Goal: Information Seeking & Learning: Find contact information

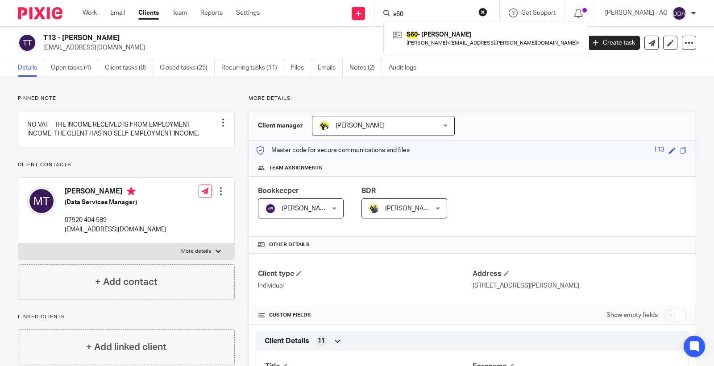
type input "s60"
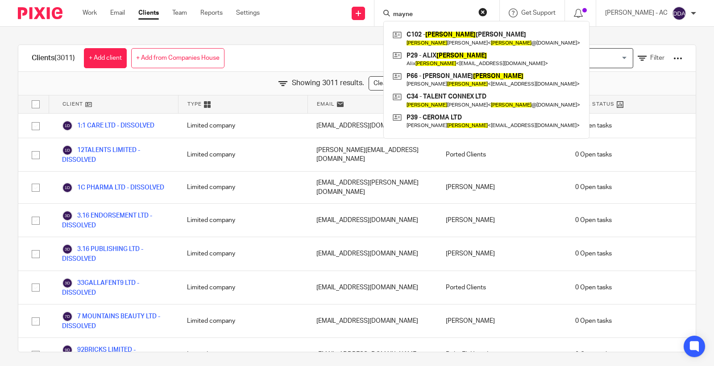
click at [382, 7] on div "Send new email Create task Add client Request signature mayne C102 - WAYNE CAMP…" at bounding box center [493, 13] width 441 height 26
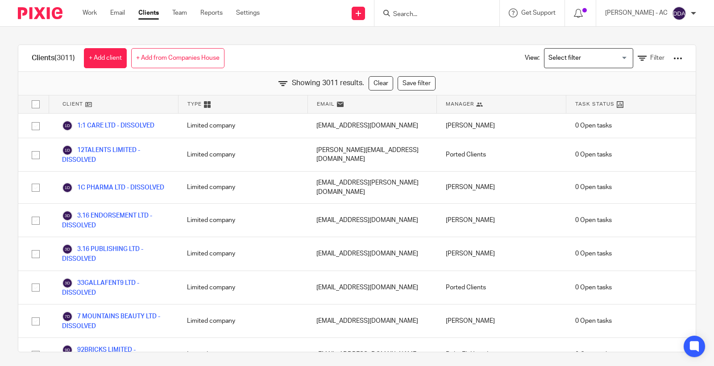
scroll to position [41691, 0]
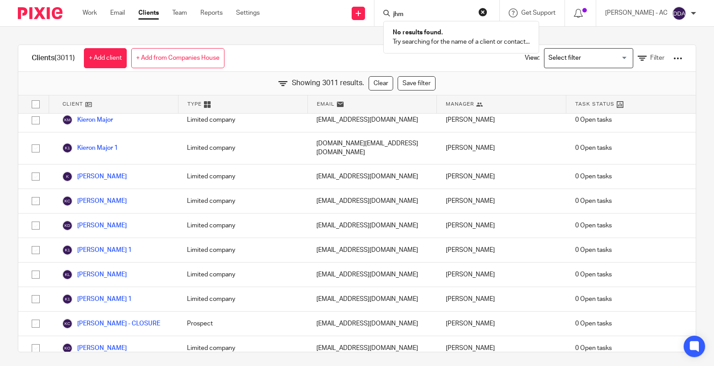
type input "jhm"
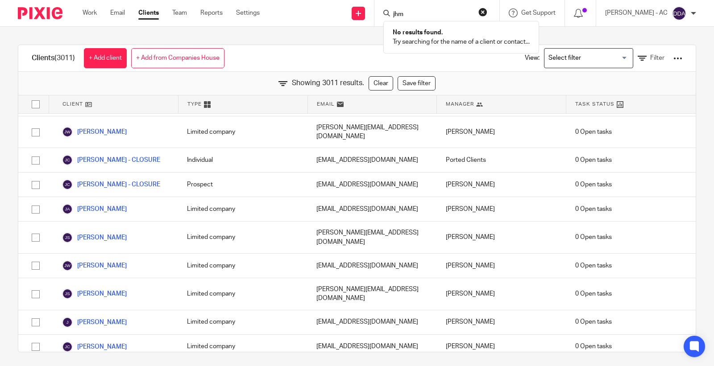
click at [458, 12] on input "jhm" at bounding box center [432, 15] width 80 height 8
drag, startPoint x: 444, startPoint y: 14, endPoint x: 331, endPoint y: 3, distance: 113.5
click at [355, 4] on div "Send new email Create task Add client Request signature jhm No results found. T…" at bounding box center [493, 13] width 441 height 26
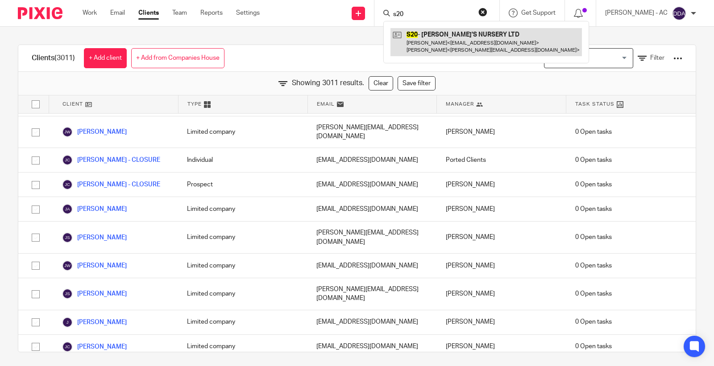
type input "s20"
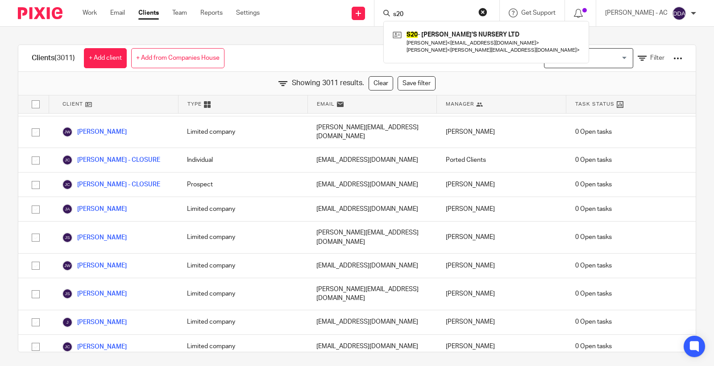
drag, startPoint x: 391, startPoint y: 16, endPoint x: 350, endPoint y: 18, distance: 41.6
click at [350, 18] on div "Send new email Create task Add client Request signature s20 S20 - NANNY JANE'S …" at bounding box center [493, 13] width 441 height 26
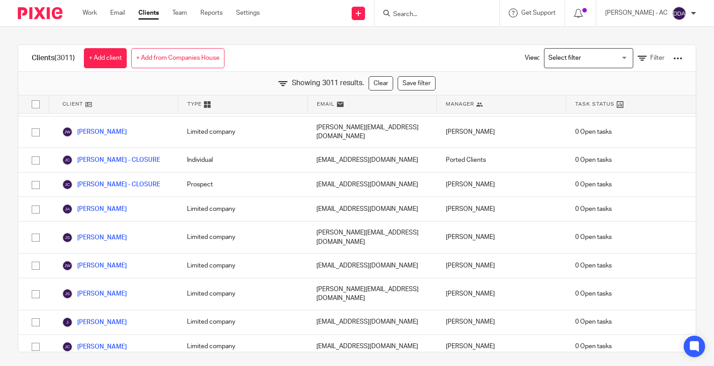
click at [423, 17] on input "Search" at bounding box center [432, 15] width 80 height 8
type input "js co"
click at [295, 60] on div "Clients (3011) + Add client + Add from Companies House View: Loading... Filter" at bounding box center [357, 58] width 678 height 27
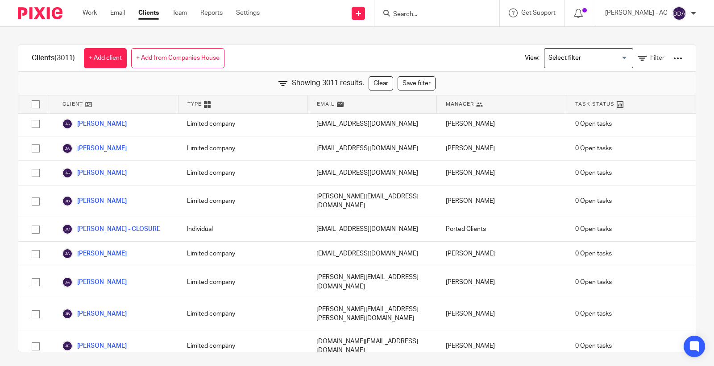
click at [434, 11] on input "Search" at bounding box center [432, 15] width 80 height 8
type input "m95"
drag, startPoint x: 433, startPoint y: 10, endPoint x: 363, endPoint y: 15, distance: 70.2
click at [364, 15] on div "Send new email Create task Add client Request signature m95 M95 - SOUL REBEL PR…" at bounding box center [493, 13] width 441 height 26
click at [417, 14] on input "a21" at bounding box center [432, 15] width 80 height 8
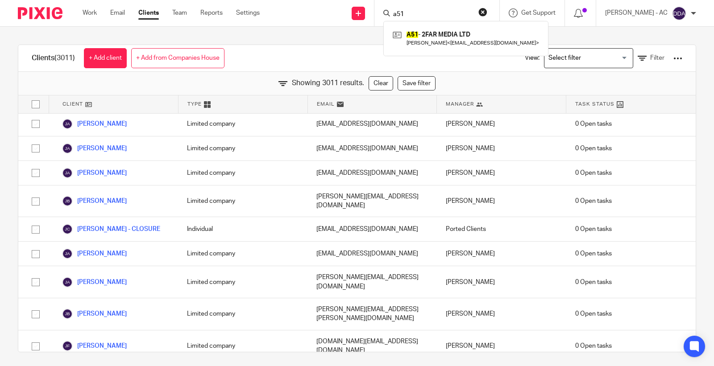
click at [422, 15] on input "a51" at bounding box center [432, 15] width 80 height 8
click at [445, 17] on input "a55" at bounding box center [432, 15] width 80 height 8
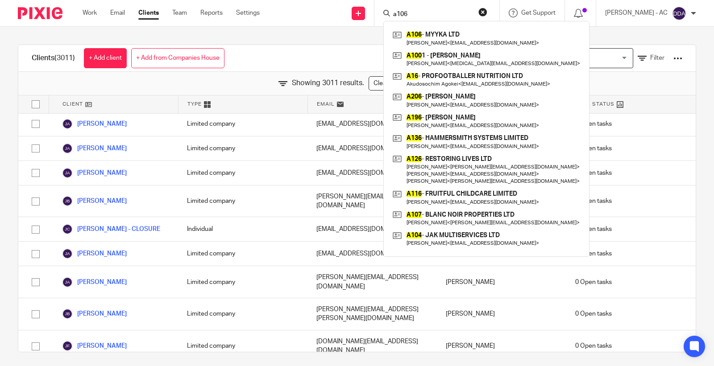
click at [435, 17] on input "a106" at bounding box center [432, 15] width 80 height 8
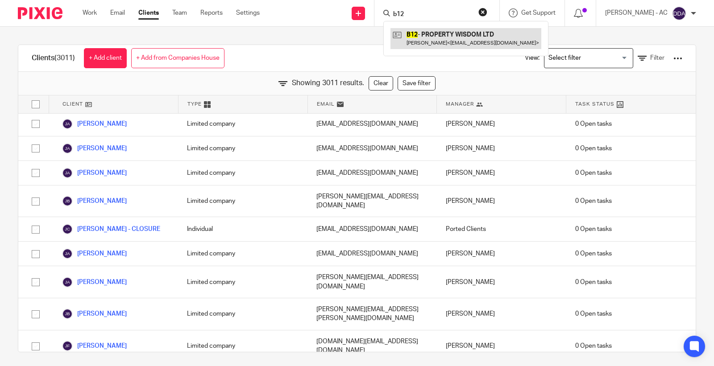
type input "b12"
click at [431, 14] on input "b12" at bounding box center [432, 15] width 80 height 8
drag, startPoint x: 431, startPoint y: 14, endPoint x: 364, endPoint y: 15, distance: 67.0
click at [364, 15] on div "Send new email Create task Add client Request signature b12 B12 - PROPERTY WISD…" at bounding box center [493, 13] width 441 height 26
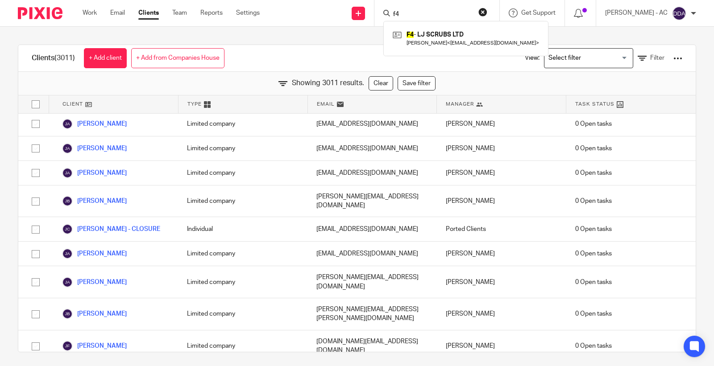
click at [454, 13] on input "f4" at bounding box center [432, 15] width 80 height 8
click at [456, 11] on input "f4" at bounding box center [432, 15] width 80 height 8
click at [423, 12] on input "f16" at bounding box center [432, 15] width 80 height 8
drag, startPoint x: 402, startPoint y: 12, endPoint x: 392, endPoint y: 12, distance: 10.3
click at [392, 12] on div "f60" at bounding box center [435, 13] width 104 height 11
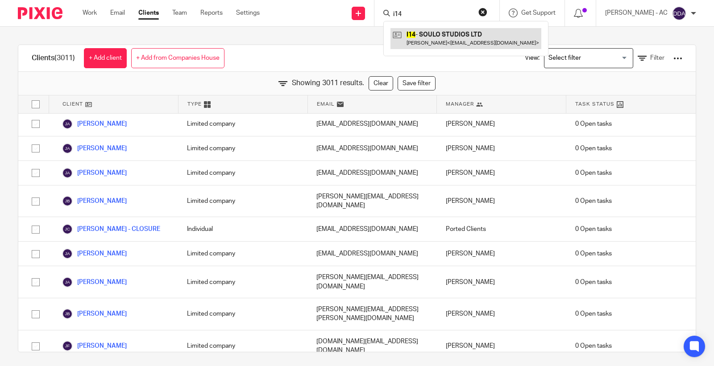
type input "i14"
drag, startPoint x: 416, startPoint y: 14, endPoint x: 378, endPoint y: 14, distance: 38.8
click at [378, 14] on div "Send new email Create task Add client Request signature i14 I14 - SOULO STUDIOS…" at bounding box center [493, 13] width 441 height 26
type input "j2"
drag, startPoint x: 420, startPoint y: 13, endPoint x: 348, endPoint y: 21, distance: 72.2
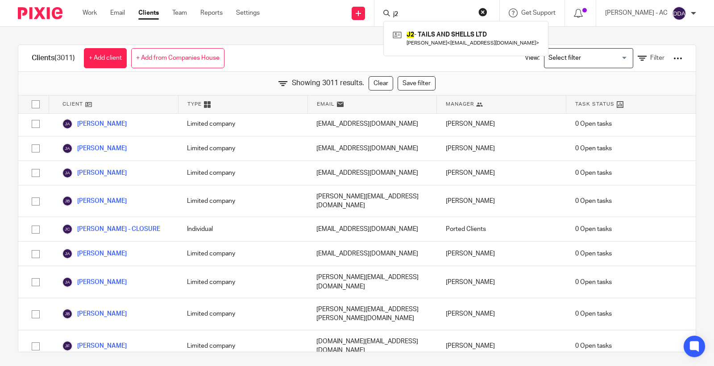
click at [353, 21] on div "Send new email Create task Add client Request signature j2 J2 - TAILS AND SHELL…" at bounding box center [493, 13] width 441 height 26
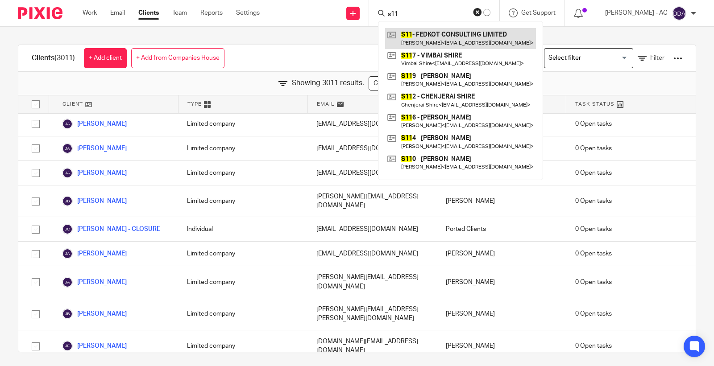
type input "s11"
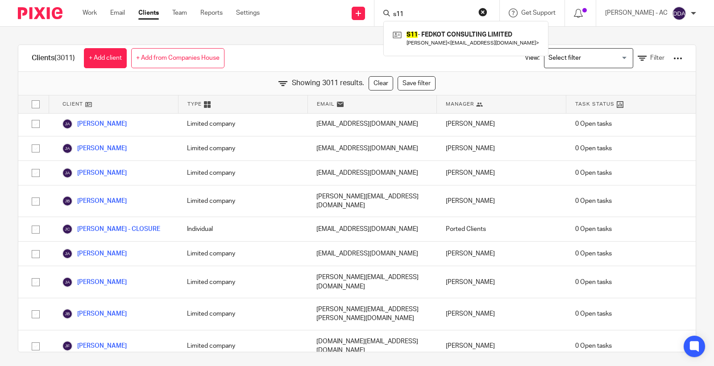
drag, startPoint x: 421, startPoint y: 16, endPoint x: 386, endPoint y: 17, distance: 35.3
click at [386, 17] on div "s11 S11 - FEDKOT CONSULTING LIMITED Adeola Sonola < adeolasonola@gmail.com >" at bounding box center [436, 13] width 125 height 26
type input "r5"
drag, startPoint x: 417, startPoint y: 12, endPoint x: 358, endPoint y: 18, distance: 59.3
click at [358, 18] on div "Send new email Create task Add client Request signature r5 R5 - NELLA ROSE LTD …" at bounding box center [493, 13] width 441 height 26
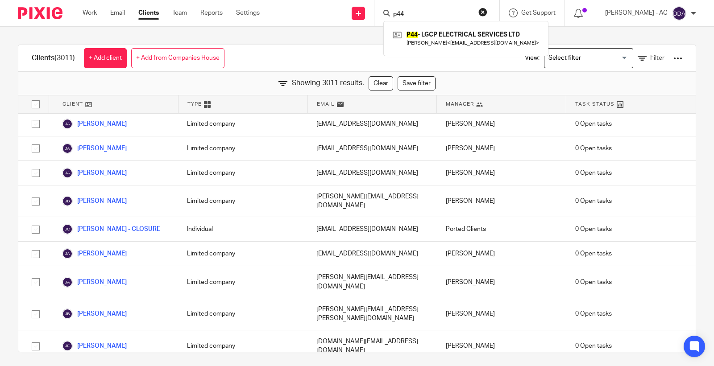
drag, startPoint x: 420, startPoint y: 12, endPoint x: 387, endPoint y: 11, distance: 33.5
click at [387, 11] on div "p44 P44 - LGCP ELECTRICAL SERVICES LTD Liam Penny < liampenny_16@hotmail.com >" at bounding box center [436, 13] width 125 height 26
drag, startPoint x: 430, startPoint y: 15, endPoint x: 395, endPoint y: 15, distance: 34.8
click at [395, 15] on div "o5" at bounding box center [435, 13] width 104 height 11
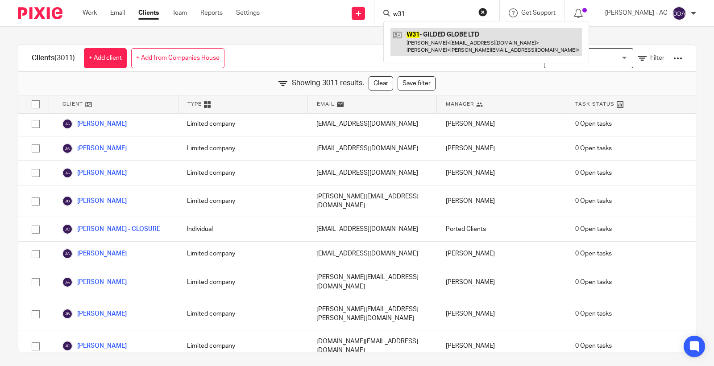
type input "w31"
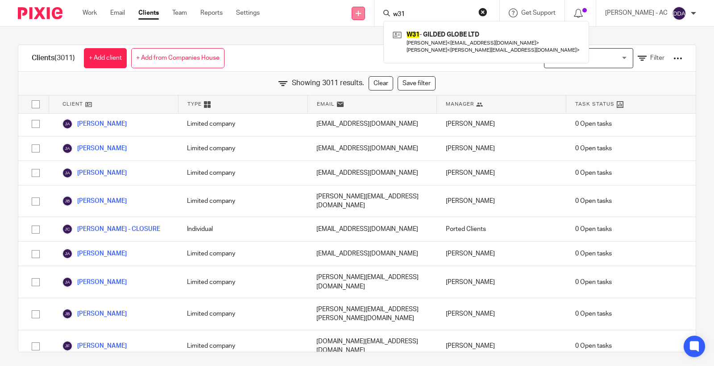
drag, startPoint x: 427, startPoint y: 12, endPoint x: 363, endPoint y: 14, distance: 63.9
click at [364, 15] on div "Send new email Create task Add client Request signature w31 W31 - GILDED GLOBE …" at bounding box center [493, 13] width 441 height 26
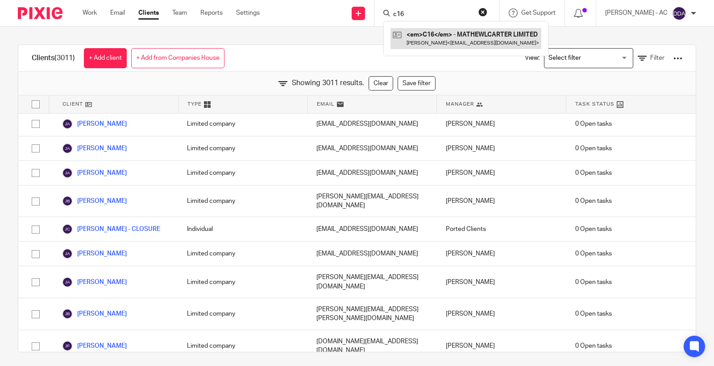
type input "c16"
drag, startPoint x: 421, startPoint y: 18, endPoint x: 359, endPoint y: 30, distance: 63.6
click at [362, 30] on body "Work Email Clients Team Reports Settings Work Email Clients Team Reports Settin…" at bounding box center [357, 183] width 714 height 366
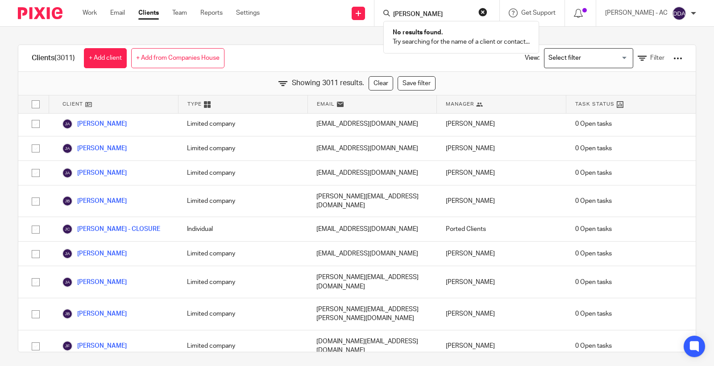
type input "david cour"
click at [310, 35] on div "Clients (3011) + Add client + Add from Companies House View: Loading... Filter …" at bounding box center [357, 197] width 714 height 340
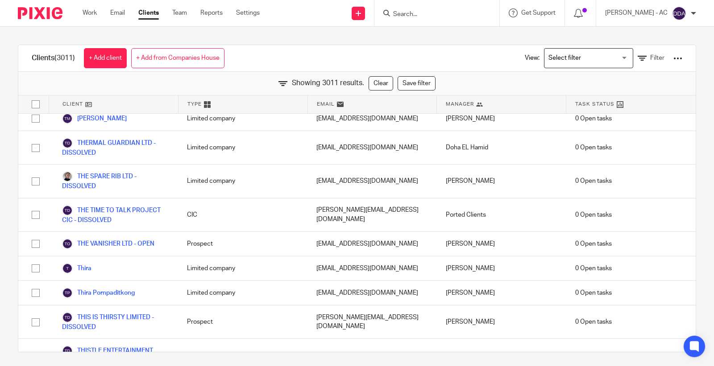
scroll to position [61348, 0]
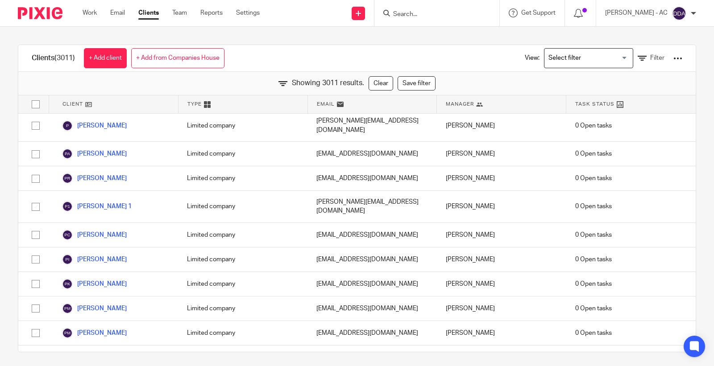
click at [450, 14] on input "Search" at bounding box center [432, 15] width 80 height 8
type input "s1"
drag, startPoint x: 386, startPoint y: 20, endPoint x: 371, endPoint y: 21, distance: 14.8
click at [371, 21] on div "Send new email Create task Add client Request signature s1 S1 - BEN TREV ELECTR…" at bounding box center [493, 13] width 441 height 26
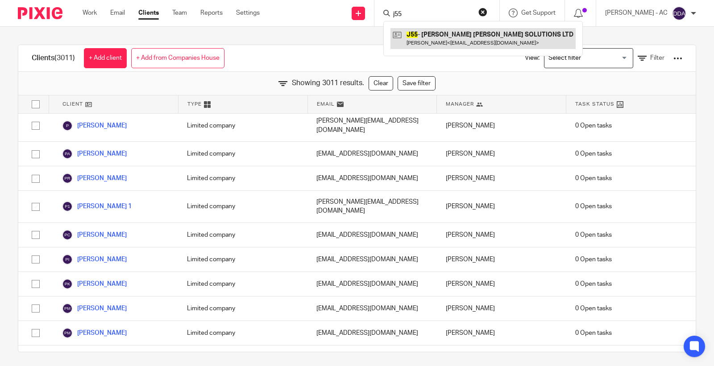
type input "j55"
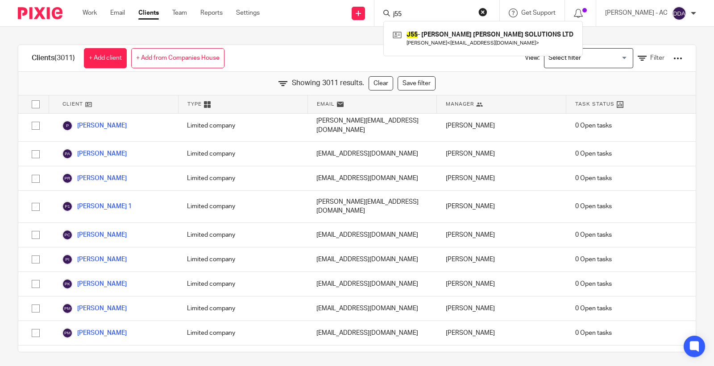
drag, startPoint x: 428, startPoint y: 12, endPoint x: 358, endPoint y: 15, distance: 70.1
click at [358, 15] on div "Send new email Create task Add client Request signature j55 J55 - JOE K J SOLUT…" at bounding box center [493, 13] width 441 height 26
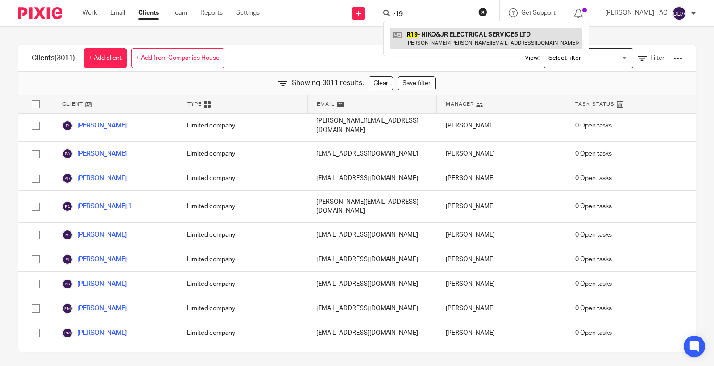
type input "r19"
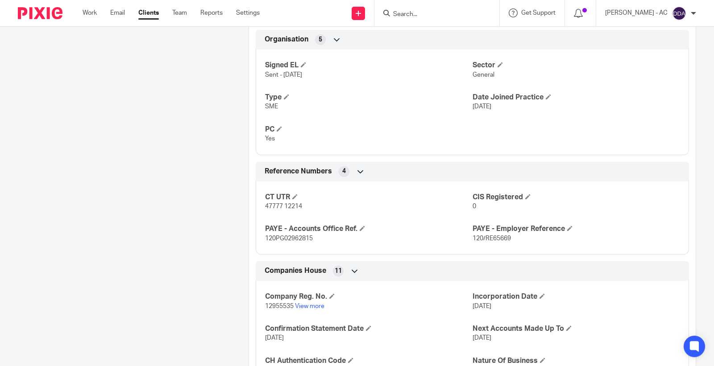
scroll to position [545, 0]
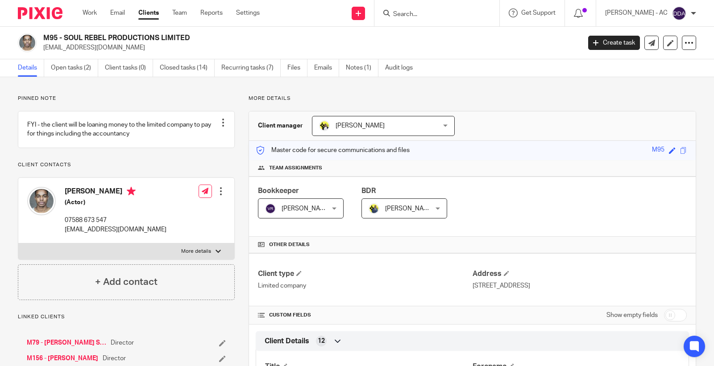
drag, startPoint x: 137, startPoint y: 54, endPoint x: 42, endPoint y: 54, distance: 95.1
click at [42, 54] on div "M95 - SOUL REBEL PRODUCTIONS LIMITED hayden20@hotmail.co.uk Create task Update …" at bounding box center [357, 43] width 714 height 33
copy p "hayden20@hotmail.co.uk"
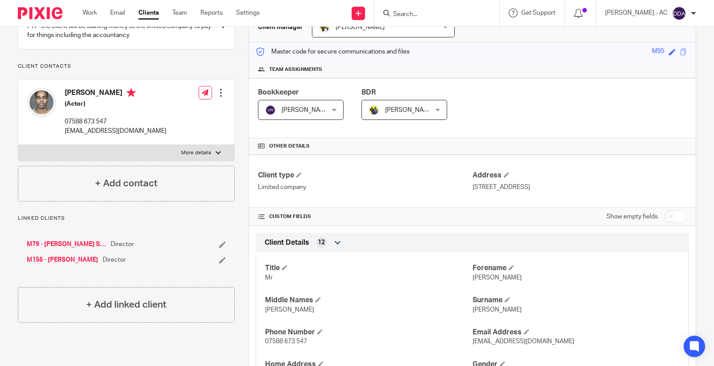
scroll to position [149, 0]
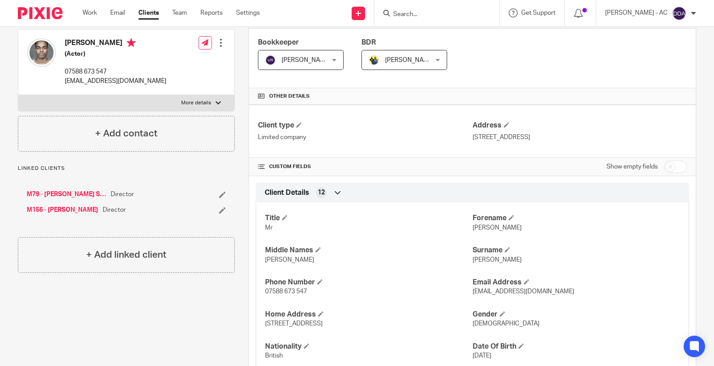
click at [473, 227] on span "Hayden" at bounding box center [497, 228] width 49 height 6
click at [473, 228] on span "Hayden" at bounding box center [497, 228] width 49 height 6
copy span "Hayden"
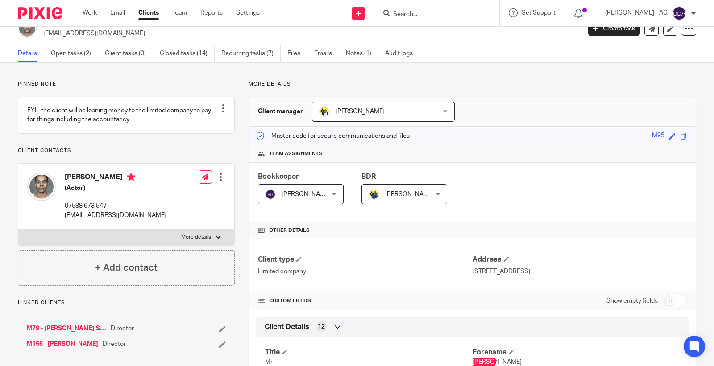
scroll to position [0, 0]
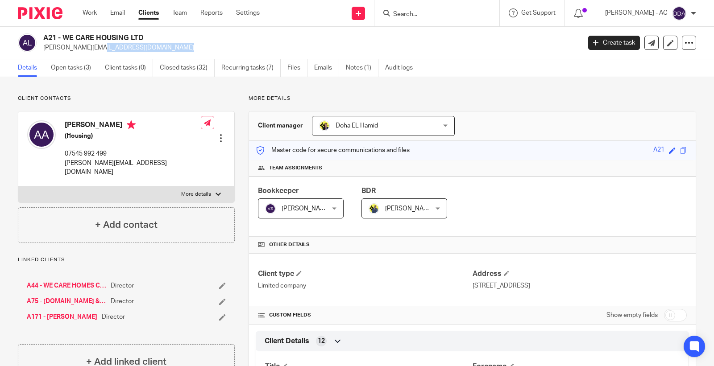
drag, startPoint x: 105, startPoint y: 54, endPoint x: 40, endPoint y: 56, distance: 64.7
click at [40, 56] on div "A21 - WE CARE HOUSING LTD [PERSON_NAME][EMAIL_ADDRESS][DOMAIN_NAME] Create task…" at bounding box center [357, 43] width 714 height 33
copy p "[PERSON_NAME][EMAIL_ADDRESS][DOMAIN_NAME]"
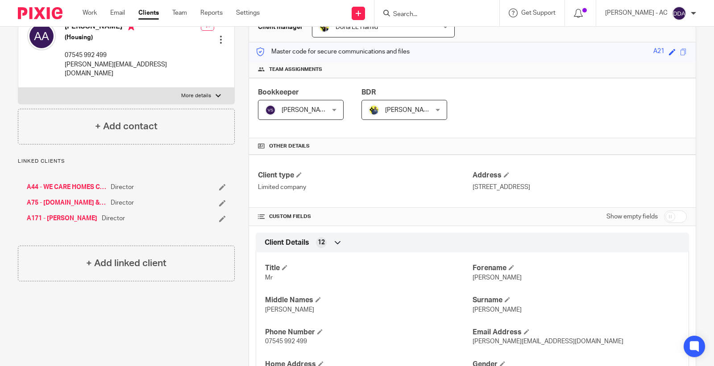
scroll to position [99, 0]
click at [474, 279] on span "[PERSON_NAME]" at bounding box center [497, 278] width 49 height 6
click at [474, 279] on span "Adrian" at bounding box center [497, 278] width 49 height 6
copy span "[PERSON_NAME]"
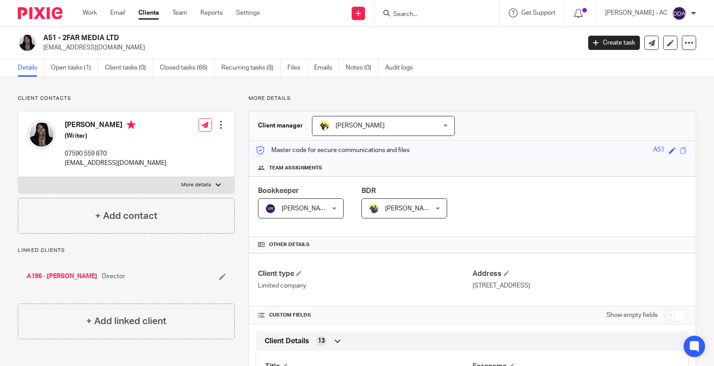
drag, startPoint x: 116, startPoint y: 50, endPoint x: 41, endPoint y: 52, distance: 75.5
click at [41, 52] on div "A51 - 2FAR MEDIA LTD [EMAIL_ADDRESS][DOMAIN_NAME] Create task Update from Compa…" at bounding box center [357, 43] width 714 height 33
copy p "[EMAIL_ADDRESS][DOMAIN_NAME]"
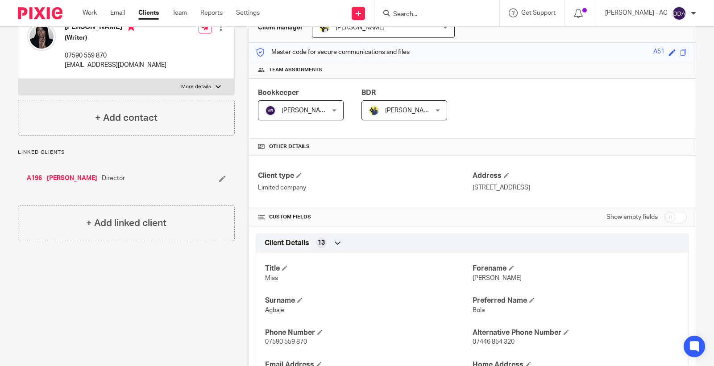
scroll to position [99, 0]
click at [480, 279] on span "[PERSON_NAME]" at bounding box center [497, 278] width 49 height 6
copy span "[PERSON_NAME]"
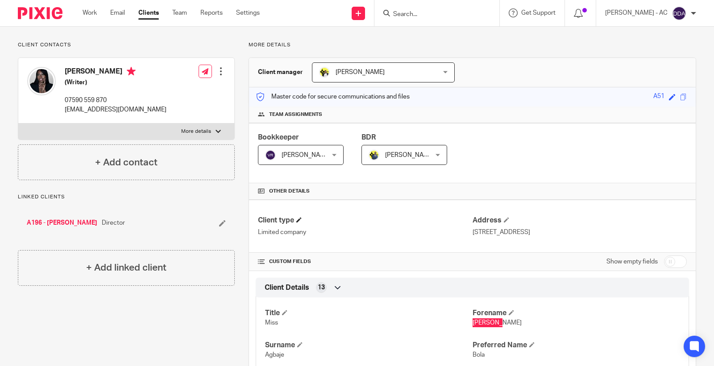
scroll to position [0, 0]
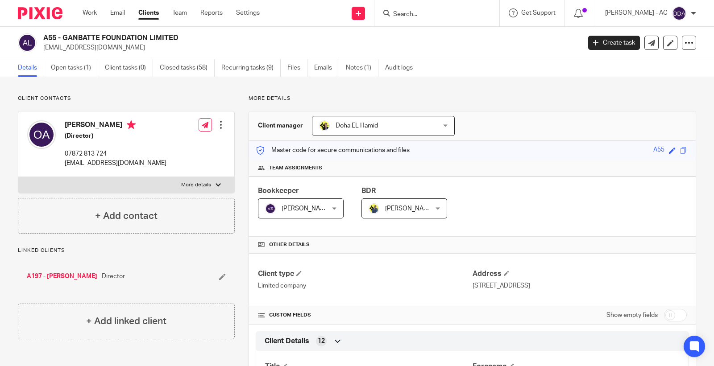
drag, startPoint x: 132, startPoint y: 47, endPoint x: 42, endPoint y: 51, distance: 89.3
click at [42, 51] on div "A55 - GANBATTE FOUNDATION LIMITED segun@ganbatte.org.uk" at bounding box center [296, 42] width 557 height 19
copy p "segun@ganbatte.org.uk"
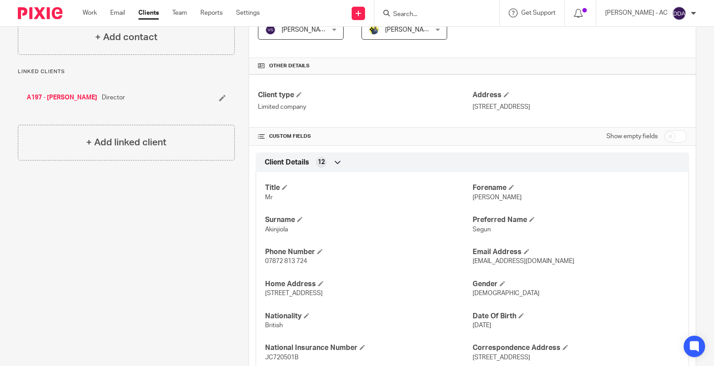
scroll to position [198, 0]
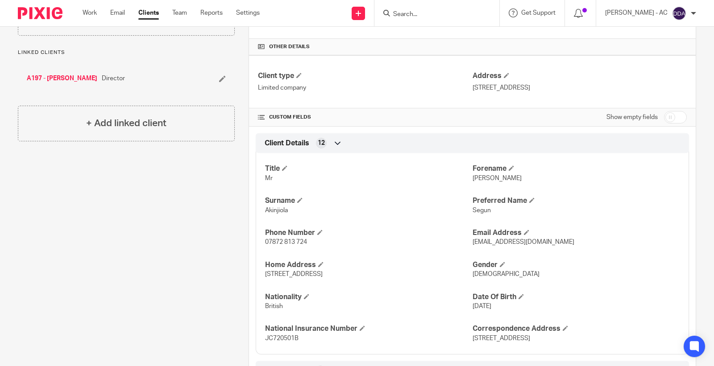
click at [487, 184] on div "Title Mr Forename Olusegun Surname Akinjiola Preferred Name Segun Phone Number …" at bounding box center [472, 250] width 433 height 208
copy span "Olusegun"
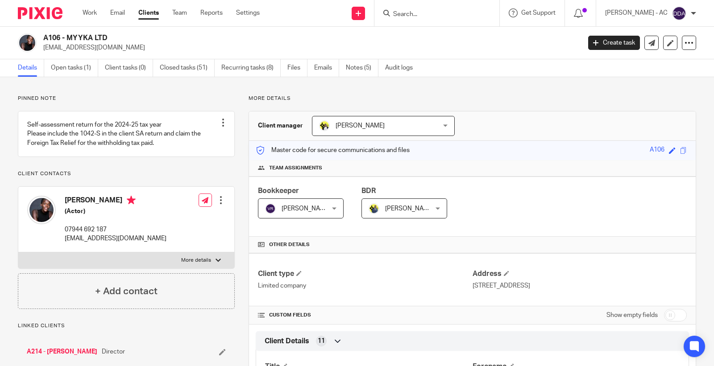
drag, startPoint x: 102, startPoint y: 51, endPoint x: 41, endPoint y: 52, distance: 60.7
click at [41, 52] on div "A106 - MYYKA LTD [EMAIL_ADDRESS][DOMAIN_NAME] Create task Update from Companies…" at bounding box center [357, 43] width 714 height 33
copy p "[EMAIL_ADDRESS][DOMAIN_NAME]"
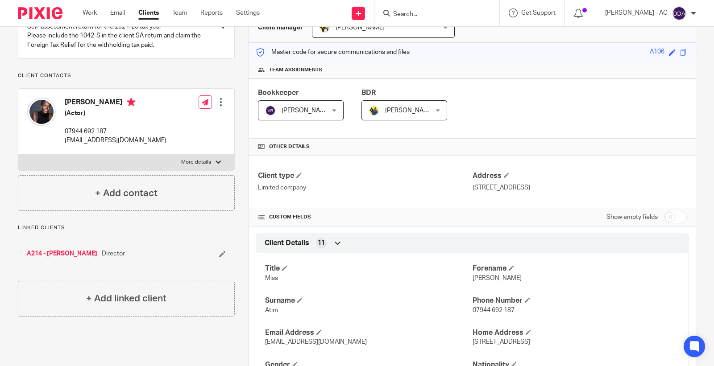
scroll to position [99, 0]
click at [478, 277] on span "[PERSON_NAME]" at bounding box center [497, 278] width 49 height 6
copy span "[PERSON_NAME]"
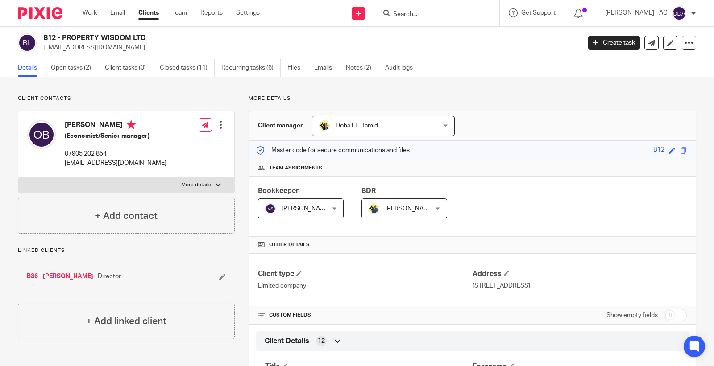
drag, startPoint x: 125, startPoint y: 51, endPoint x: 41, endPoint y: 55, distance: 84.9
click at [41, 55] on div "B12 - PROPERTY WISDOM LTD olayinka247@gmail.com Create task Update from Compani…" at bounding box center [357, 43] width 714 height 33
copy p "olayinka247@gmail.com"
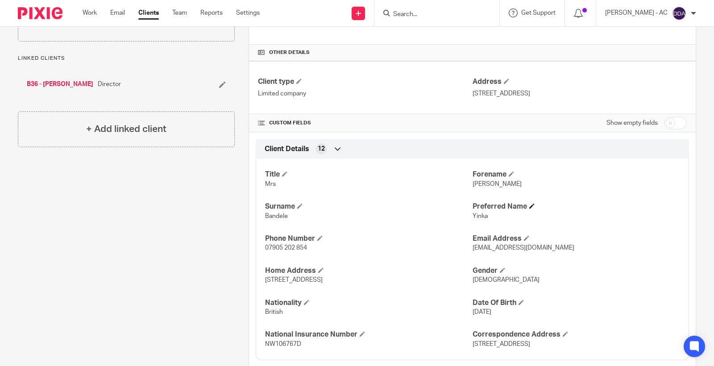
scroll to position [198, 0]
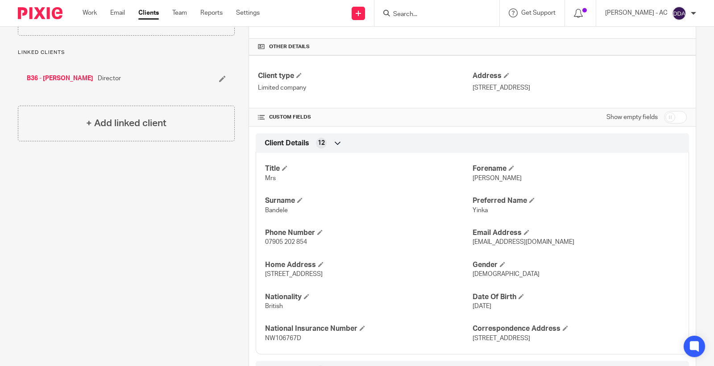
click at [481, 179] on span "Olayinka" at bounding box center [497, 178] width 49 height 6
copy span "Olayinka"
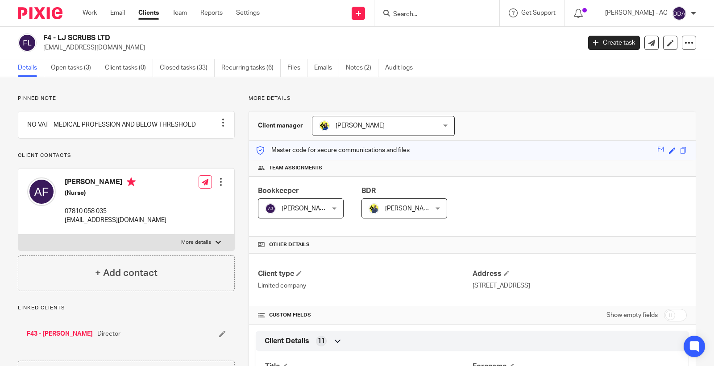
drag, startPoint x: 121, startPoint y: 50, endPoint x: 45, endPoint y: 51, distance: 76.3
click at [45, 51] on p "[EMAIL_ADDRESS][DOMAIN_NAME]" at bounding box center [309, 47] width 532 height 9
copy p "[EMAIL_ADDRESS][DOMAIN_NAME]"
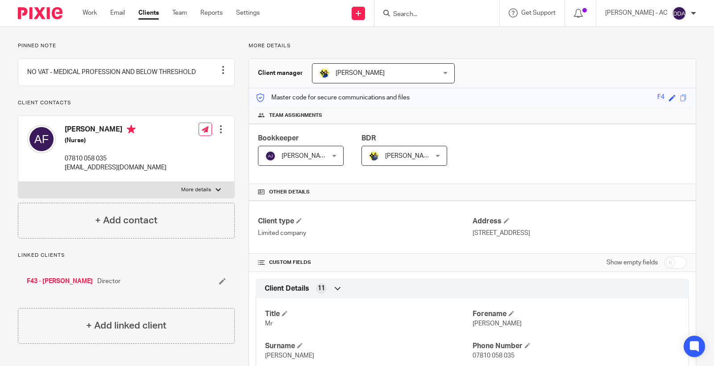
scroll to position [198, 0]
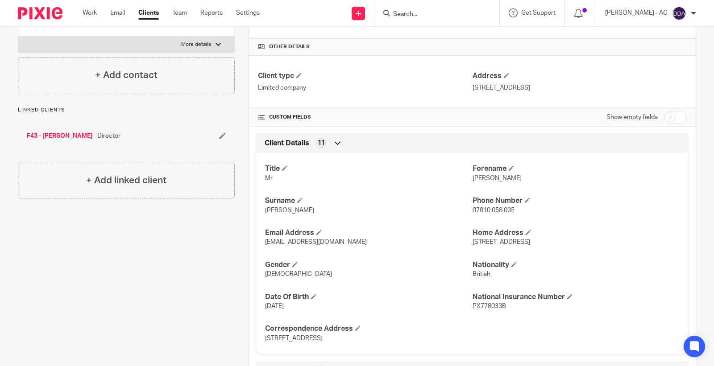
click at [475, 183] on p "[PERSON_NAME]" at bounding box center [576, 178] width 207 height 9
copy span "[PERSON_NAME]"
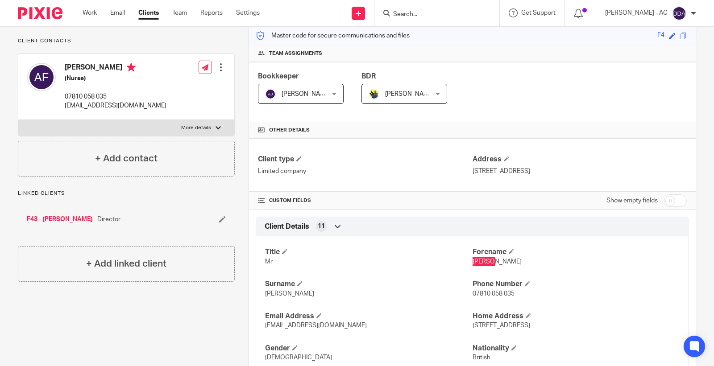
scroll to position [0, 0]
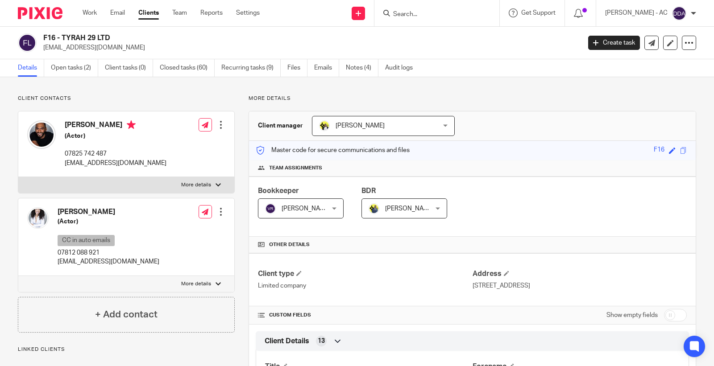
drag, startPoint x: 127, startPoint y: 47, endPoint x: 42, endPoint y: 55, distance: 85.2
click at [42, 55] on div "F16 - TYRAH 29 LTD [EMAIL_ADDRESS][DOMAIN_NAME] Create task Update from Compani…" at bounding box center [357, 43] width 714 height 33
copy p "[EMAIL_ADDRESS][DOMAIN_NAME]"
drag, startPoint x: 135, startPoint y: 260, endPoint x: 54, endPoint y: 266, distance: 81.9
click at [54, 266] on div "[PERSON_NAME] (Actor) CC in auto emails 07812 088 921 [EMAIL_ADDRESS][DOMAIN_NA…" at bounding box center [126, 238] width 216 height 78
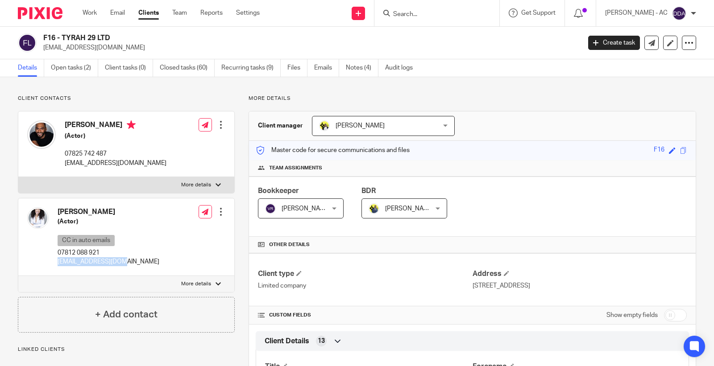
copy p "[EMAIL_ADDRESS][DOMAIN_NAME]"
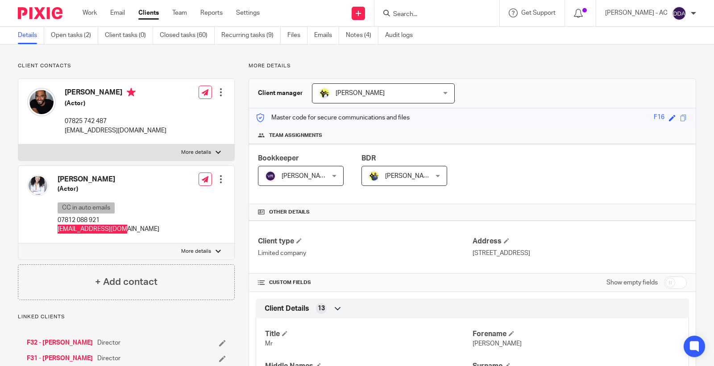
scroll to position [99, 0]
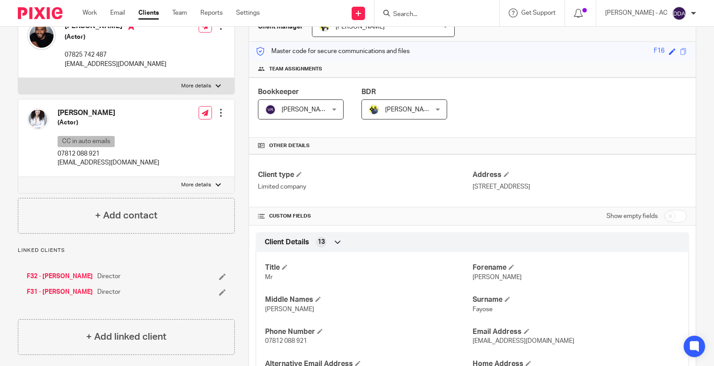
click at [478, 278] on span "Tyler" at bounding box center [497, 278] width 49 height 6
copy span "Tyler"
drag, startPoint x: 55, startPoint y: 109, endPoint x: 73, endPoint y: 115, distance: 18.8
click at [75, 115] on div "Sarah Fayose (Actor) CC in auto emails 07812 088 921 s.akokhia@gmail.com" at bounding box center [93, 138] width 132 height 68
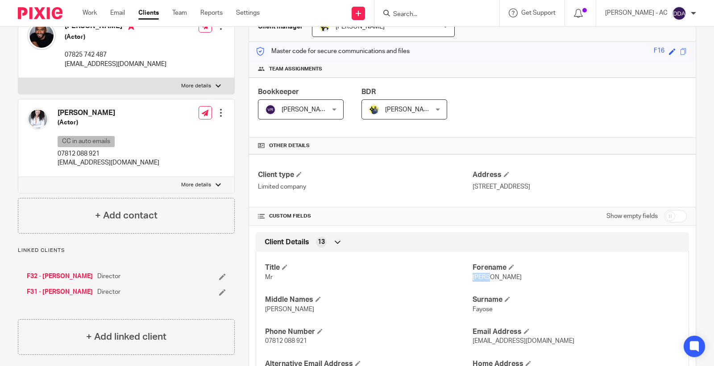
copy h4 "Sara"
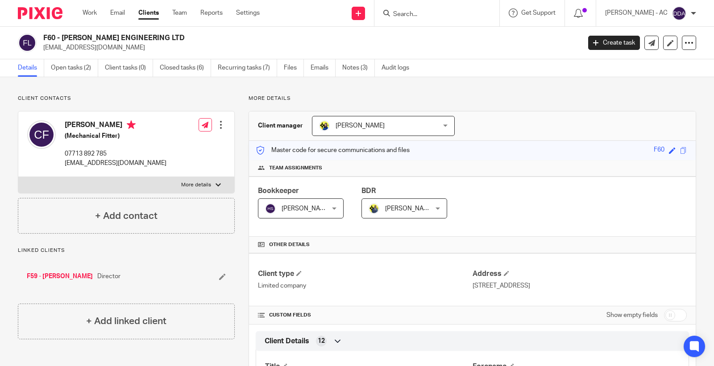
drag, startPoint x: 157, startPoint y: 54, endPoint x: 42, endPoint y: 49, distance: 114.8
click at [42, 49] on div "F60 - [PERSON_NAME] ENGINEERING LTD [EMAIL_ADDRESS][DOMAIN_NAME] Create task Up…" at bounding box center [357, 43] width 714 height 33
copy p "craig_falkingham14@yahoo.co.uk"
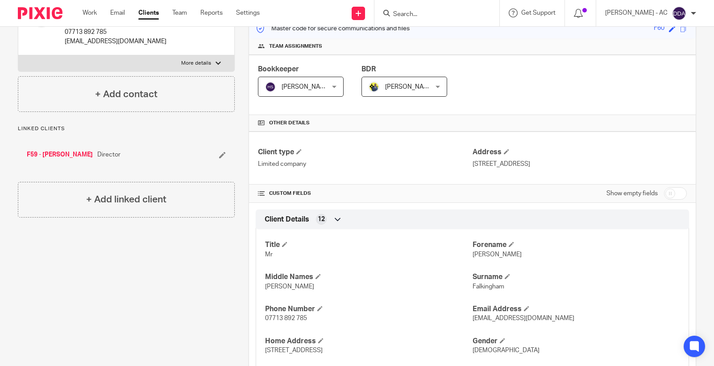
scroll to position [149, 0]
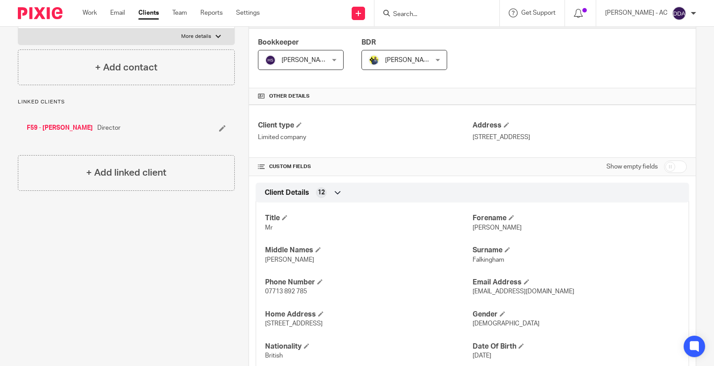
click at [474, 231] on p "Craig" at bounding box center [576, 228] width 207 height 9
copy span "Craig"
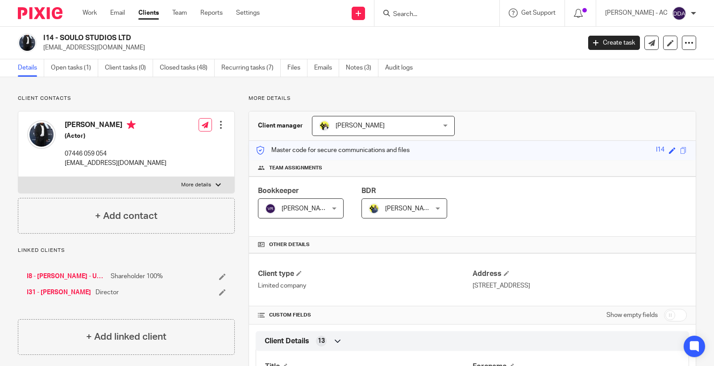
drag, startPoint x: 116, startPoint y: 48, endPoint x: 43, endPoint y: 50, distance: 73.3
click at [43, 50] on p "[EMAIL_ADDRESS][DOMAIN_NAME]" at bounding box center [309, 47] width 532 height 9
copy p "[EMAIL_ADDRESS][DOMAIN_NAME]"
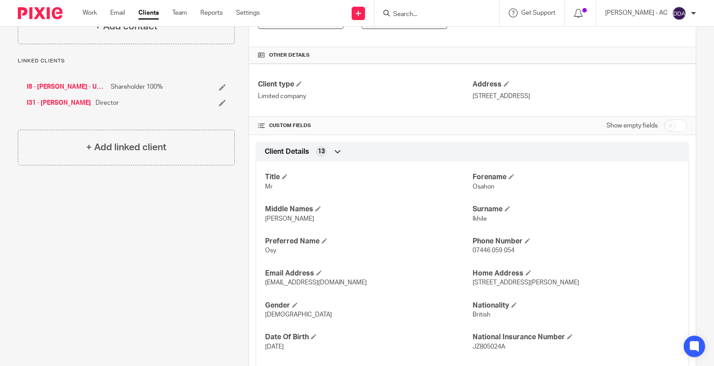
scroll to position [198, 0]
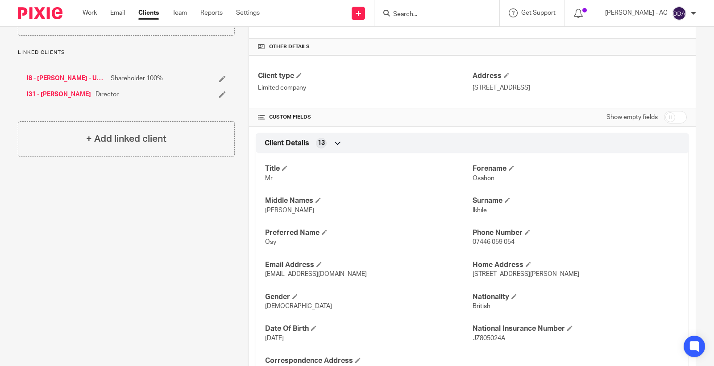
click at [479, 180] on span "Osahon" at bounding box center [484, 178] width 22 height 6
copy span "Osahon"
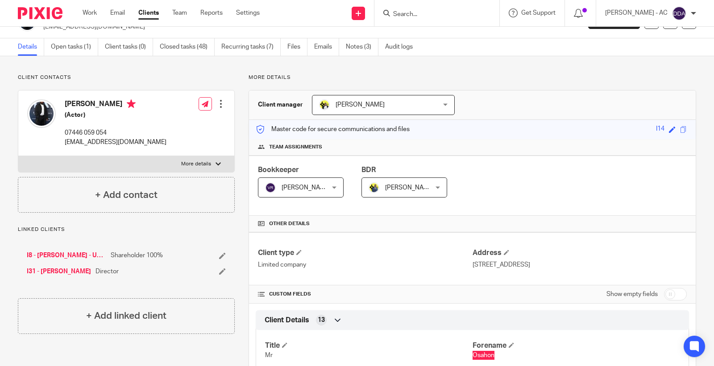
scroll to position [0, 0]
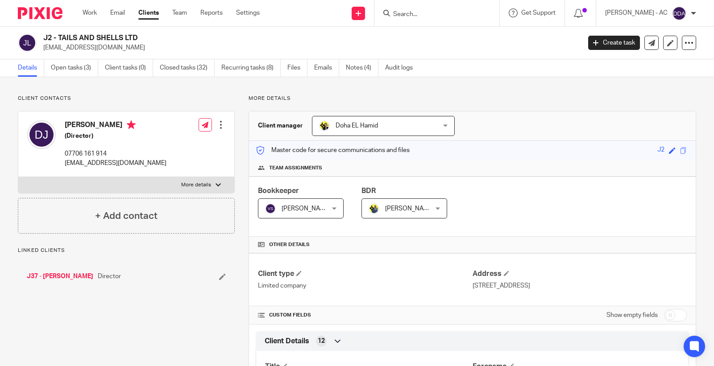
click at [421, 17] on input "Search" at bounding box center [432, 15] width 80 height 8
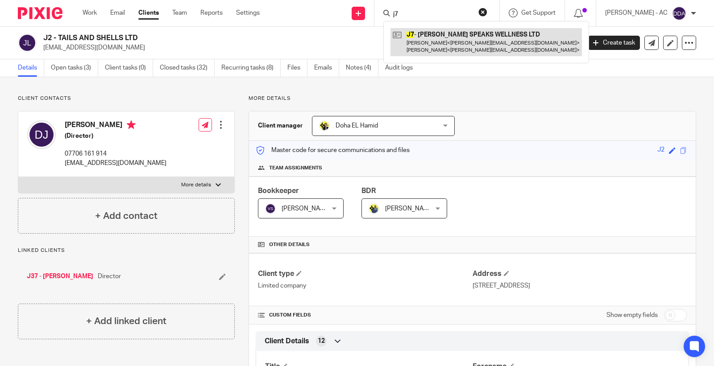
type input "j7"
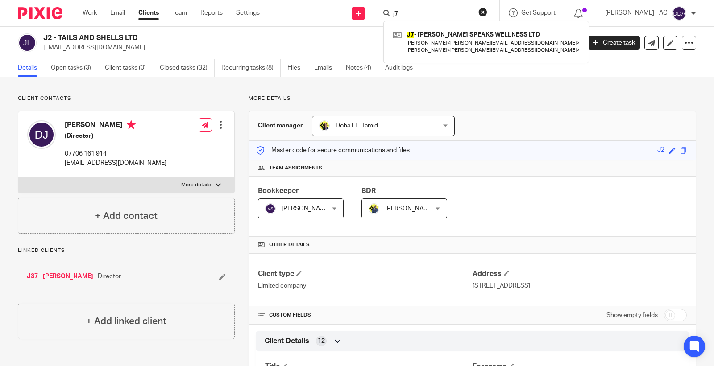
drag, startPoint x: 396, startPoint y: 10, endPoint x: 350, endPoint y: 10, distance: 46.0
click at [369, 10] on div "Send new email Create task Add client Request signature j7 J7 - GAVIN SPEAKS WE…" at bounding box center [493, 13] width 441 height 26
click at [434, 11] on input "m82" at bounding box center [432, 15] width 80 height 8
click at [426, 11] on input "m39" at bounding box center [432, 15] width 80 height 8
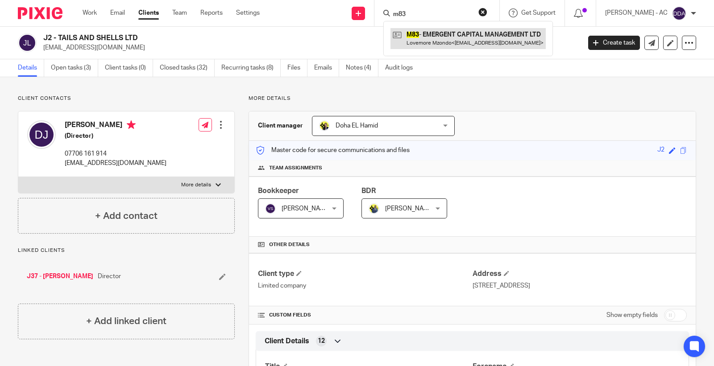
type input "m83"
drag, startPoint x: 136, startPoint y: 49, endPoint x: 40, endPoint y: 54, distance: 96.1
click at [40, 54] on div "J2 - TAILS AND SHELLS LTD cjspets@outlook.com Create task Update from Companies…" at bounding box center [357, 43] width 714 height 33
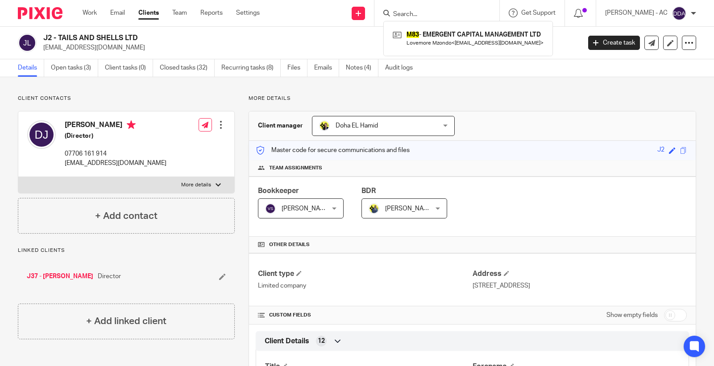
copy p "cjspets@outlook.com"
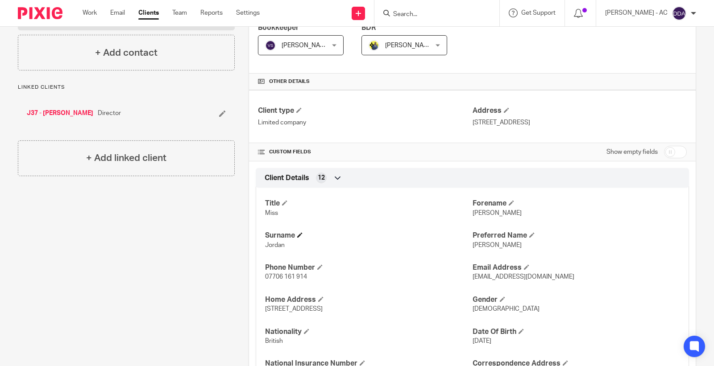
scroll to position [198, 0]
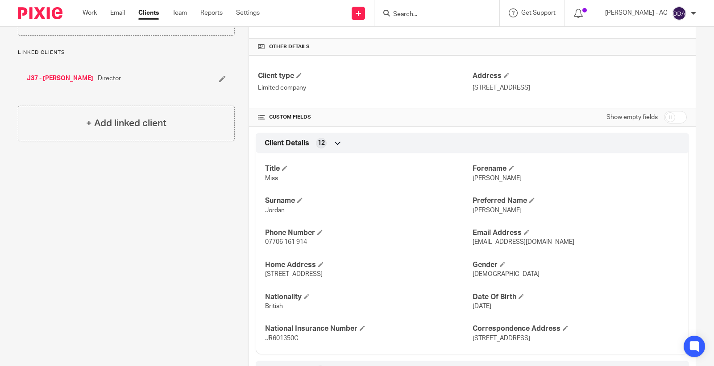
click at [483, 182] on p "Deborah-Charmaine" at bounding box center [576, 178] width 207 height 9
drag, startPoint x: 467, startPoint y: 183, endPoint x: 536, endPoint y: 181, distance: 69.2
click at [536, 181] on div "Title Miss Forename Deborah-Charmaine Surname Jordan Preferred Name Charmaine P…" at bounding box center [472, 250] width 433 height 208
click at [536, 181] on p "Deborah-Charmaine" at bounding box center [576, 178] width 207 height 9
drag, startPoint x: 526, startPoint y: 179, endPoint x: 467, endPoint y: 182, distance: 59.0
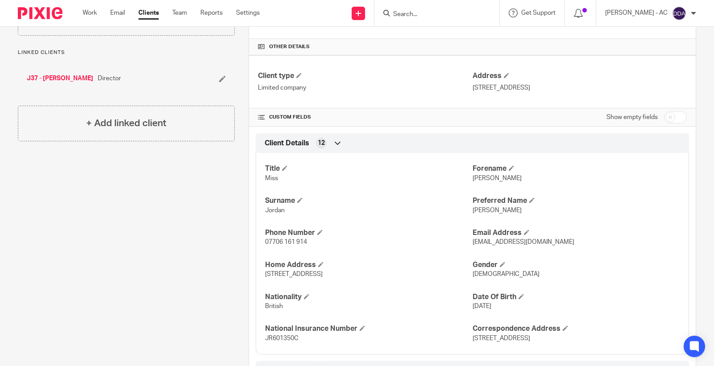
click at [473, 182] on p "Deborah-Charmaine" at bounding box center [576, 178] width 207 height 9
copy span "Deborah-Charmaine"
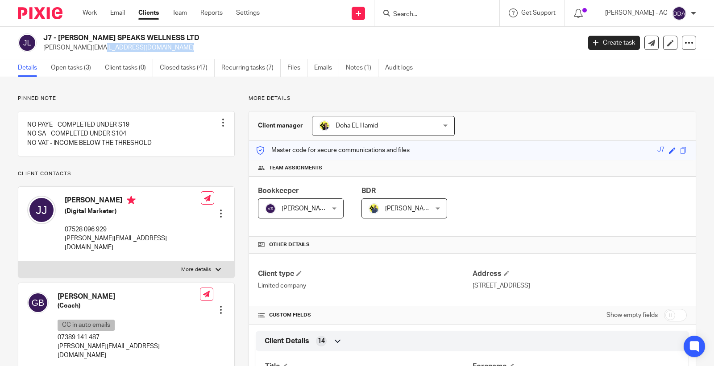
drag, startPoint x: 131, startPoint y: 48, endPoint x: 42, endPoint y: 50, distance: 89.7
click at [42, 50] on div "J7 - GAVIN SPEAKS WELLNESS LTD jayden@contactjayden.com" at bounding box center [296, 42] width 557 height 19
copy p "[PERSON_NAME][EMAIL_ADDRESS][DOMAIN_NAME]"
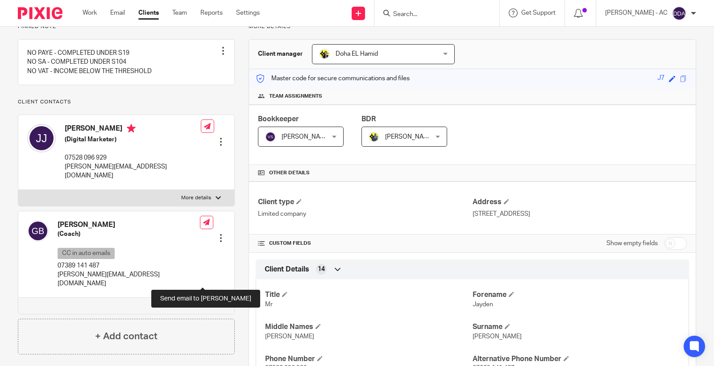
scroll to position [99, 0]
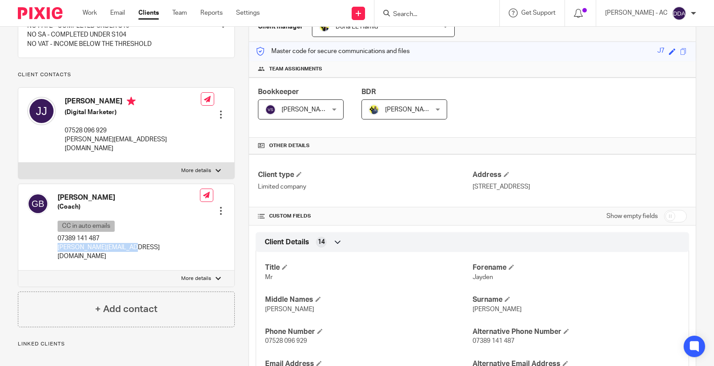
drag, startPoint x: 139, startPoint y: 247, endPoint x: 56, endPoint y: 251, distance: 82.7
click at [56, 251] on div "Gavin Bacchus (Coach) CC in auto emails 07389 141 487 gavin@contactgavin.com Ed…" at bounding box center [126, 227] width 216 height 87
copy p "[PERSON_NAME][EMAIL_ADDRESS][DOMAIN_NAME]"
click at [474, 279] on span "Jayden" at bounding box center [483, 278] width 21 height 6
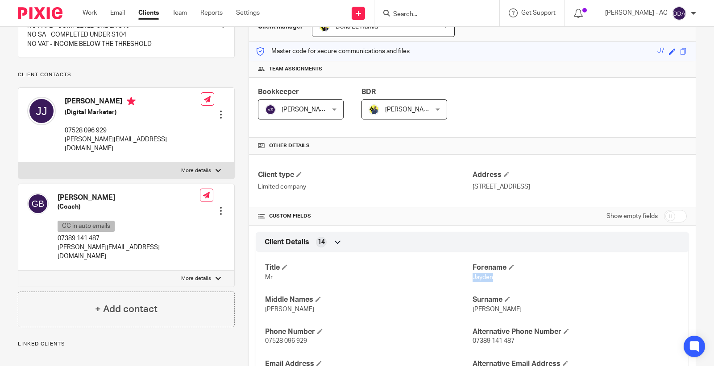
copy span "Jayden"
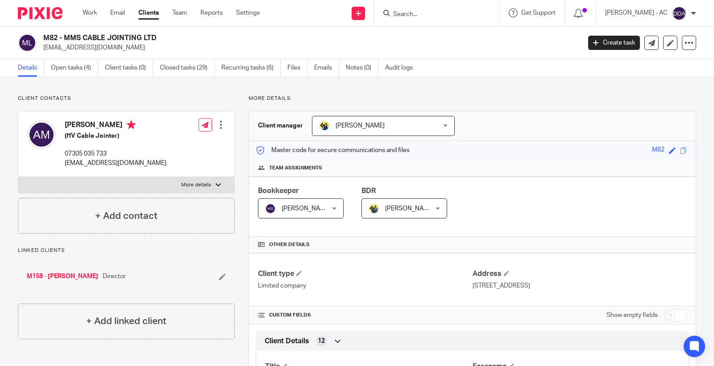
drag, startPoint x: 140, startPoint y: 50, endPoint x: 42, endPoint y: 50, distance: 98.2
click at [42, 50] on div "M82 - MMS CABLE JOINTING LTD andrewmcculloch6@gmail.com" at bounding box center [296, 42] width 557 height 19
copy p "andrewmcculloch6@gmail.com"
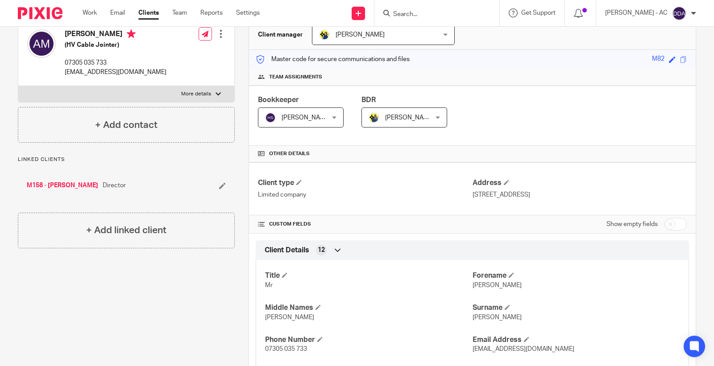
scroll to position [99, 0]
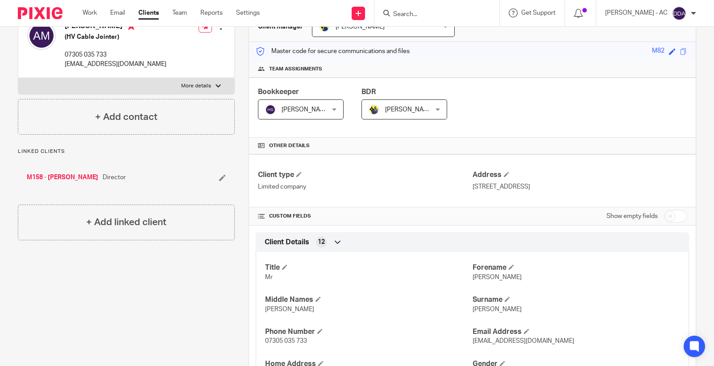
click at [474, 280] on span "Andrew" at bounding box center [497, 278] width 49 height 6
copy span "Andrew"
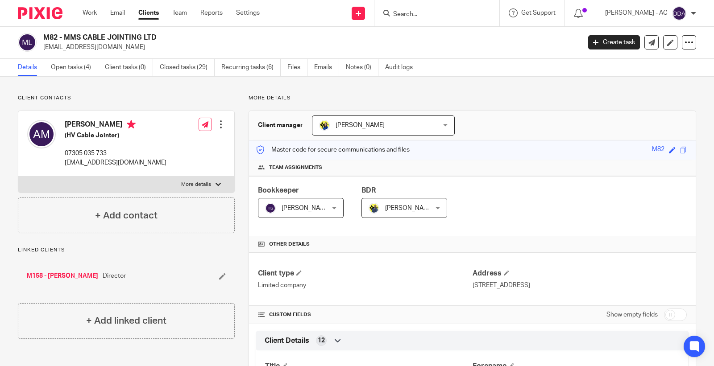
scroll to position [0, 0]
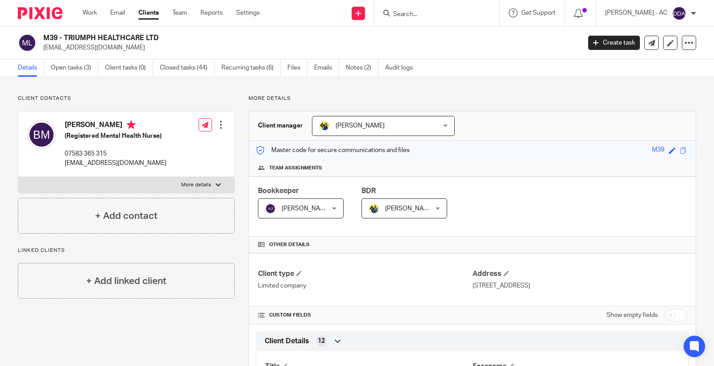
drag, startPoint x: 146, startPoint y: 54, endPoint x: 41, endPoint y: 54, distance: 104.9
click at [41, 54] on div "M39 - TRIUMPH HEALTHCARE LTD [EMAIL_ADDRESS][DOMAIN_NAME] Create task Update fr…" at bounding box center [357, 43] width 714 height 33
copy p "[EMAIL_ADDRESS][DOMAIN_NAME]"
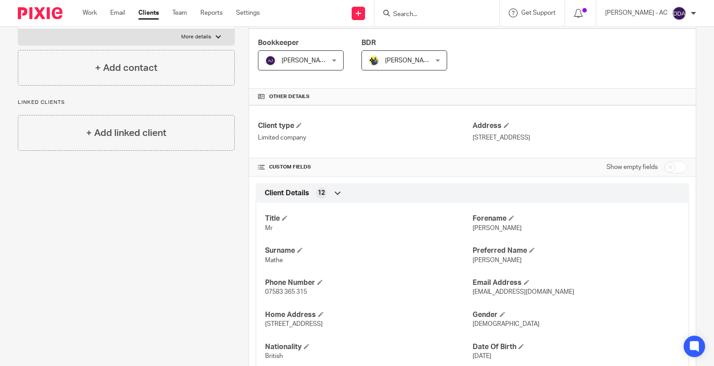
scroll to position [149, 0]
click at [473, 230] on span "[PERSON_NAME]" at bounding box center [497, 228] width 49 height 6
click at [473, 230] on span "Benedict" at bounding box center [497, 228] width 49 height 6
copy span "Benedict"
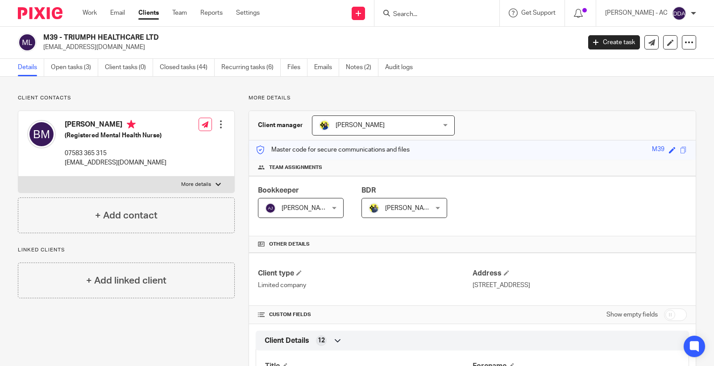
scroll to position [0, 0]
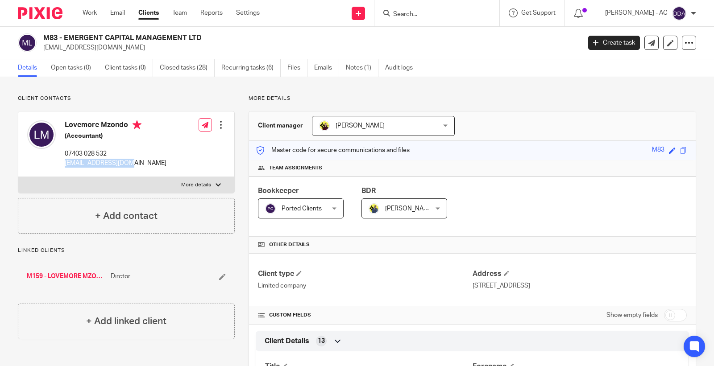
drag, startPoint x: 141, startPoint y: 165, endPoint x: 61, endPoint y: 168, distance: 79.5
click at [61, 168] on div "Lovemore Mzondo (Accountant) 07403 028 532 [EMAIL_ADDRESS][DOMAIN_NAME] Edit co…" at bounding box center [126, 145] width 216 height 66
copy p "[EMAIL_ADDRESS][DOMAIN_NAME]"
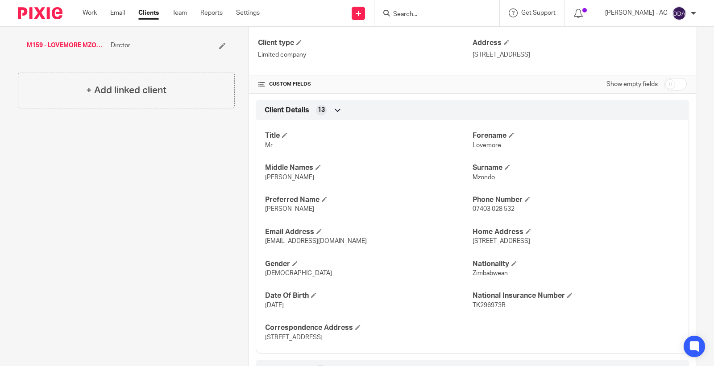
scroll to position [248, 0]
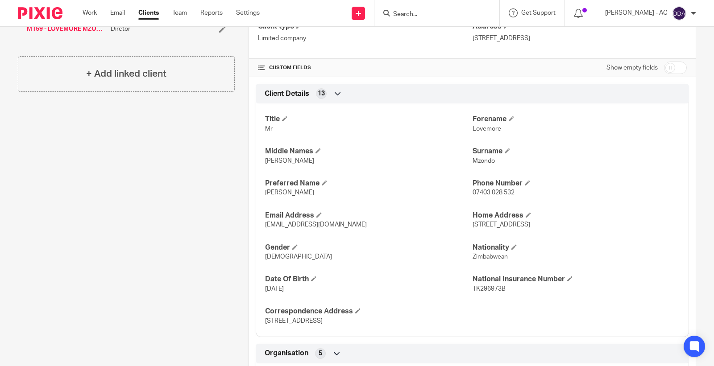
click at [485, 132] on span "Lovemore" at bounding box center [487, 129] width 29 height 6
copy span "Lovemore"
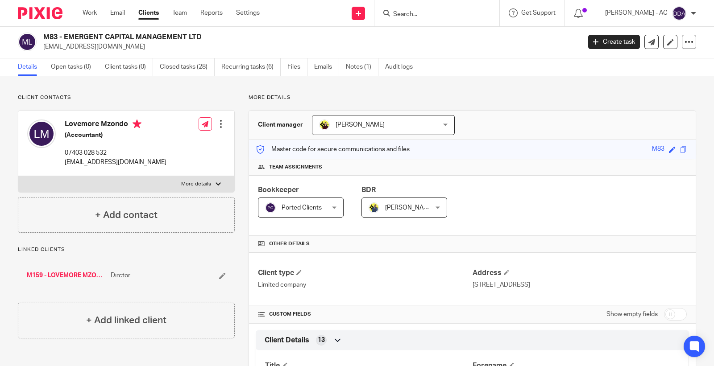
scroll to position [0, 0]
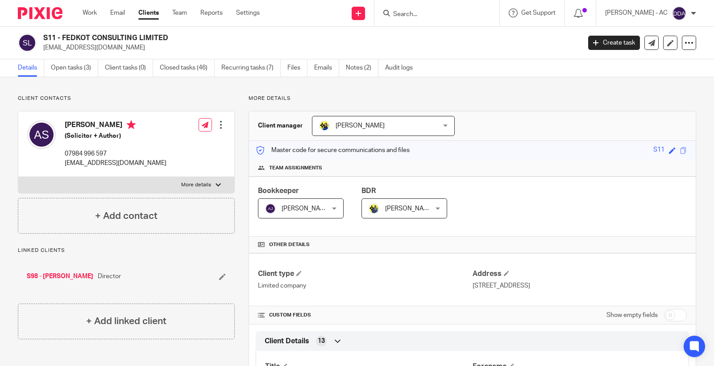
drag, startPoint x: 141, startPoint y: 49, endPoint x: 41, endPoint y: 51, distance: 100.4
click at [41, 51] on div "S11 - FEDKOT CONSULTING LIMITED [EMAIL_ADDRESS][DOMAIN_NAME]" at bounding box center [296, 42] width 557 height 19
copy p "[EMAIL_ADDRESS][DOMAIN_NAME]"
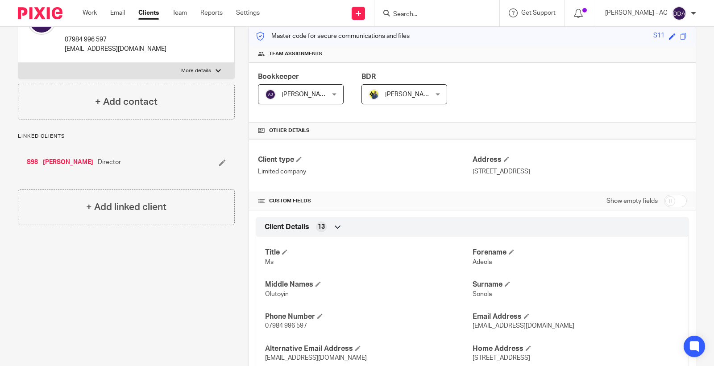
scroll to position [198, 0]
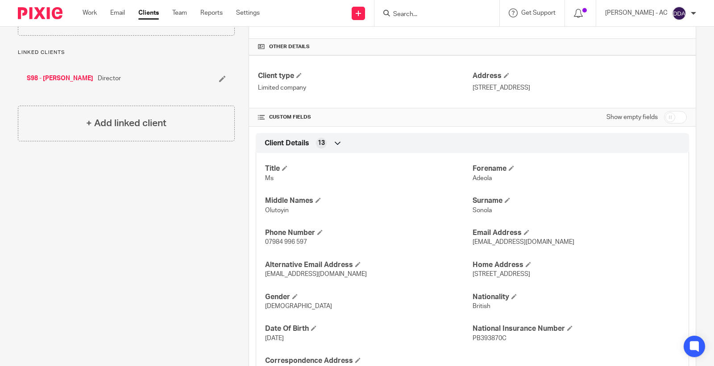
click at [475, 182] on p "Adeola" at bounding box center [576, 178] width 207 height 9
copy span "Adeola"
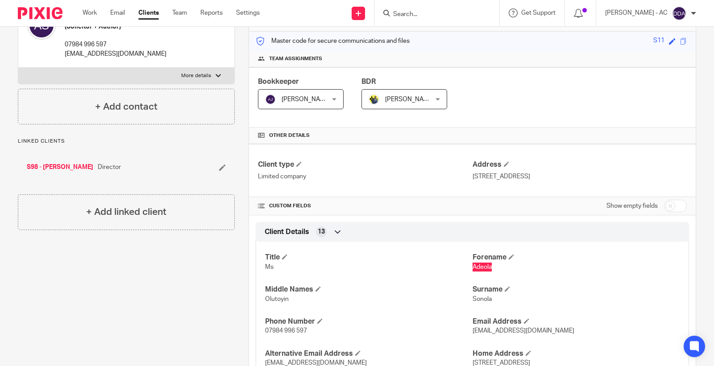
scroll to position [0, 0]
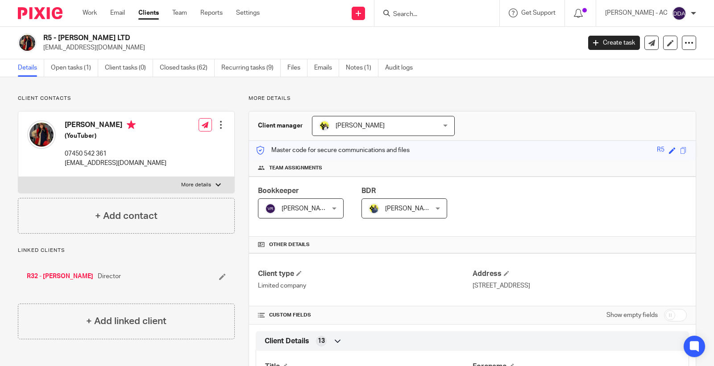
drag, startPoint x: 117, startPoint y: 54, endPoint x: 45, endPoint y: 52, distance: 72.8
click at [45, 52] on div "R5 - [PERSON_NAME] LTD [EMAIL_ADDRESS][DOMAIN_NAME] Create task Update from Com…" at bounding box center [357, 43] width 714 height 33
copy p "[EMAIL_ADDRESS][DOMAIN_NAME]"
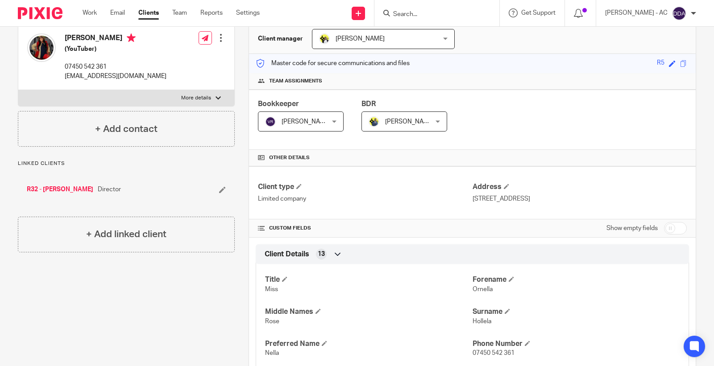
scroll to position [99, 0]
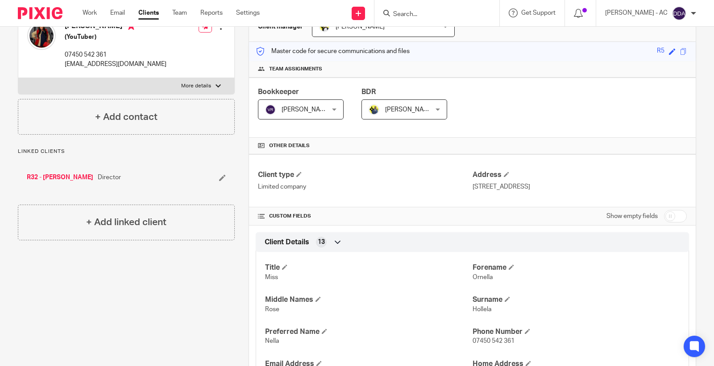
click at [474, 279] on span "Ornella" at bounding box center [483, 278] width 20 height 6
copy span "Ornella"
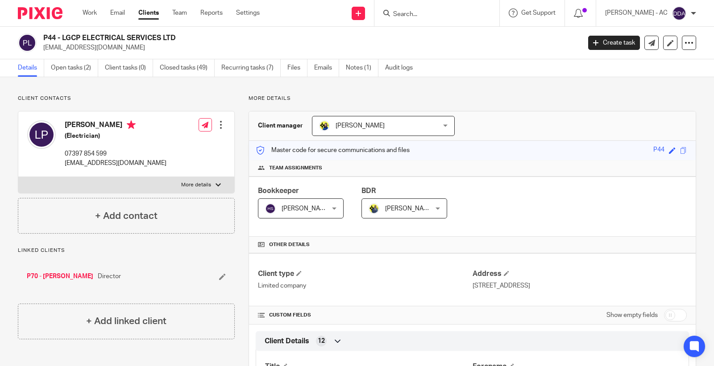
drag, startPoint x: 137, startPoint y: 50, endPoint x: 42, endPoint y: 44, distance: 95.3
click at [42, 44] on div "P44 - LGCP ELECTRICAL SERVICES LTD [EMAIL_ADDRESS][DOMAIN_NAME]" at bounding box center [296, 42] width 557 height 19
copy p "[EMAIL_ADDRESS][DOMAIN_NAME]"
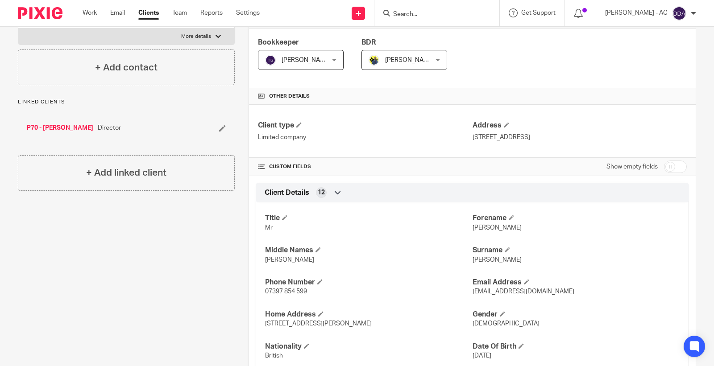
scroll to position [198, 0]
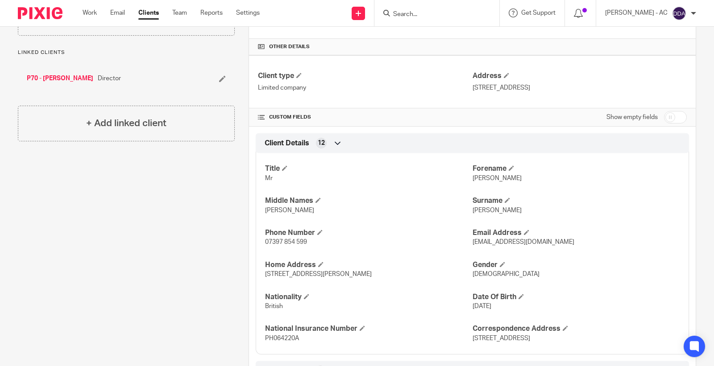
click at [479, 180] on span "[PERSON_NAME]" at bounding box center [497, 178] width 49 height 6
click at [475, 179] on span "[PERSON_NAME]" at bounding box center [497, 178] width 49 height 6
copy span "[PERSON_NAME]"
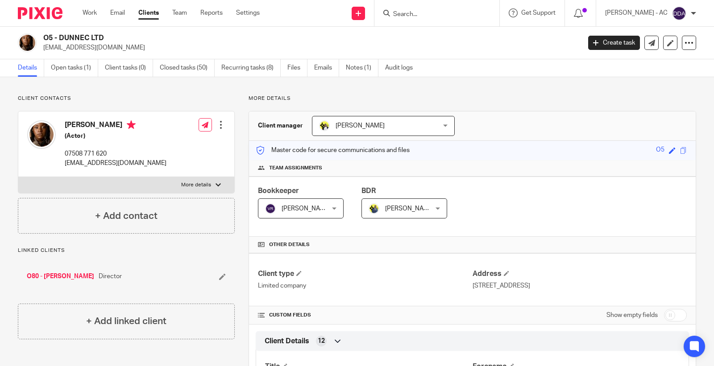
drag, startPoint x: 158, startPoint y: 48, endPoint x: 43, endPoint y: 48, distance: 115.2
click at [43, 48] on p "[EMAIL_ADDRESS][DOMAIN_NAME]" at bounding box center [309, 47] width 532 height 9
copy p "[EMAIL_ADDRESS][DOMAIN_NAME]"
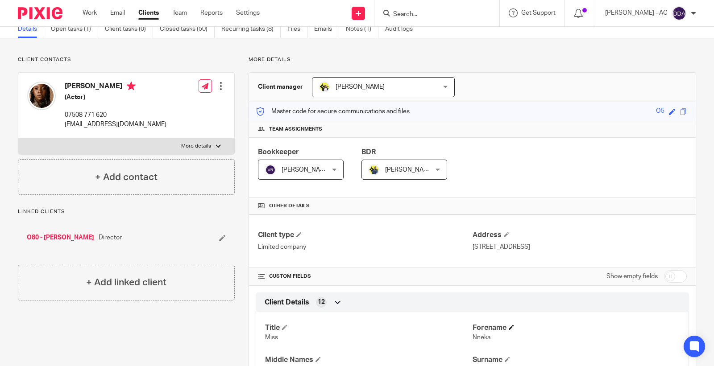
scroll to position [99, 0]
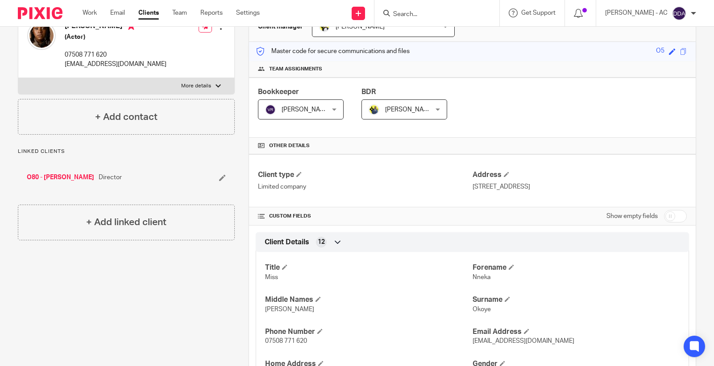
click at [483, 276] on span "Nneka" at bounding box center [482, 278] width 18 height 6
copy span "Nneka"
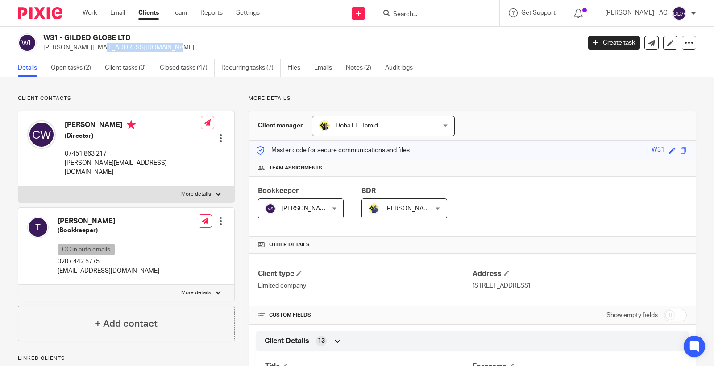
drag, startPoint x: 123, startPoint y: 49, endPoint x: 42, endPoint y: 50, distance: 81.7
click at [42, 50] on div "W31 - GILDED GLOBE LTD [PERSON_NAME][EMAIL_ADDRESS][DOMAIN_NAME]" at bounding box center [296, 42] width 557 height 19
copy p "[PERSON_NAME][EMAIL_ADDRESS][DOMAIN_NAME]"
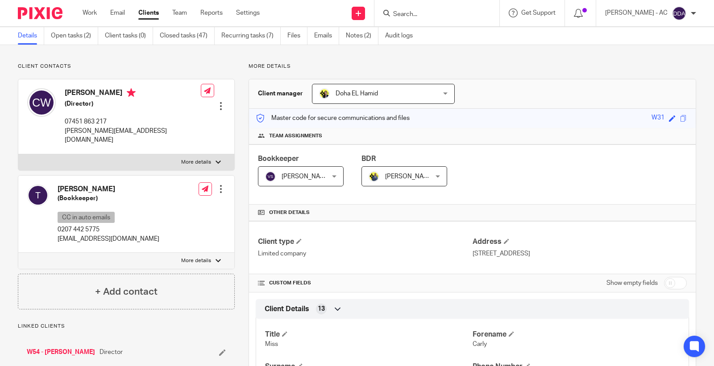
scroll to position [50, 0]
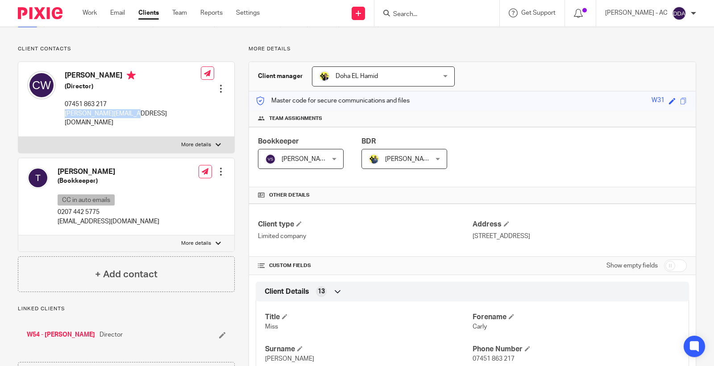
drag, startPoint x: 136, startPoint y: 116, endPoint x: 62, endPoint y: 118, distance: 73.7
click at [62, 118] on div "[PERSON_NAME] (Director) 07451 863 217 [PERSON_NAME][EMAIL_ADDRESS][DOMAIN_NAME…" at bounding box center [126, 99] width 216 height 75
copy p "[PERSON_NAME][EMAIL_ADDRESS][DOMAIN_NAME]"
drag, startPoint x: 140, startPoint y: 217, endPoint x: 54, endPoint y: 217, distance: 85.3
click at [54, 217] on div "[PERSON_NAME] (Bookkeeper) CC in auto emails 0207 442 5775 [EMAIL_ADDRESS][DOMA…" at bounding box center [126, 197] width 216 height 78
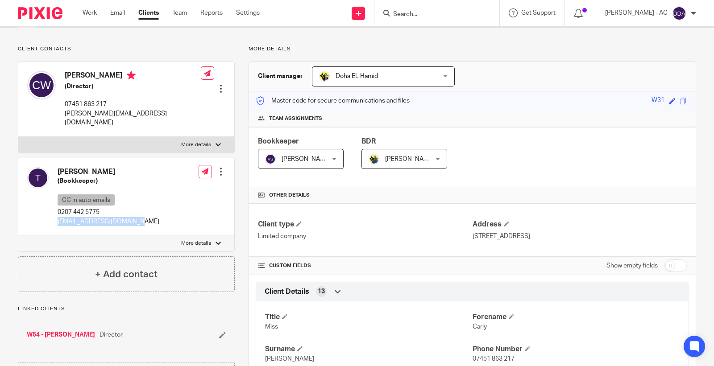
copy p "[EMAIL_ADDRESS][DOMAIN_NAME]"
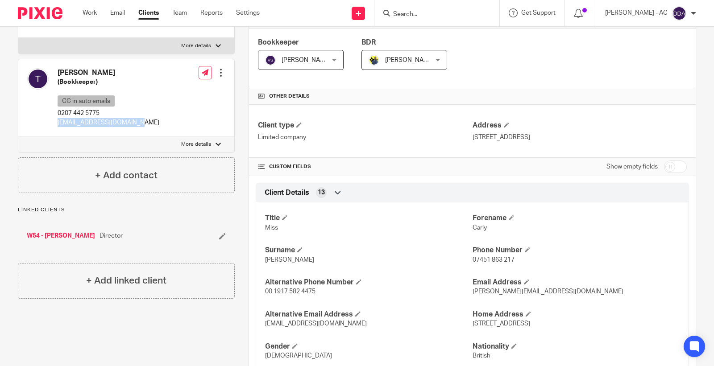
click at [469, 234] on div "Title Miss [PERSON_NAME] Surname [PERSON_NAME] Phone Number 07451 863 217 Alter…" at bounding box center [472, 316] width 433 height 241
copy span "Carly"
drag, startPoint x: 75, startPoint y: 61, endPoint x: 58, endPoint y: 65, distance: 17.1
click at [58, 68] on h4 "[PERSON_NAME]" at bounding box center [109, 72] width 102 height 9
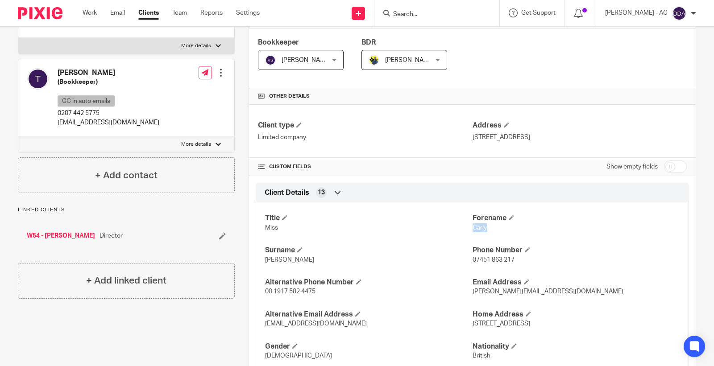
copy h4 "[PERSON_NAME]"
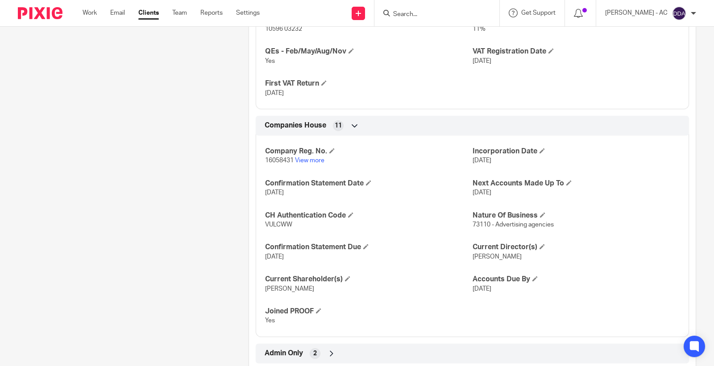
scroll to position [730, 0]
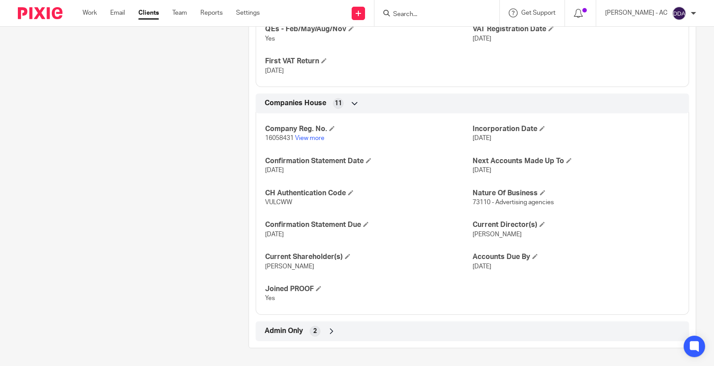
click at [283, 329] on span "Admin Only" at bounding box center [284, 331] width 38 height 9
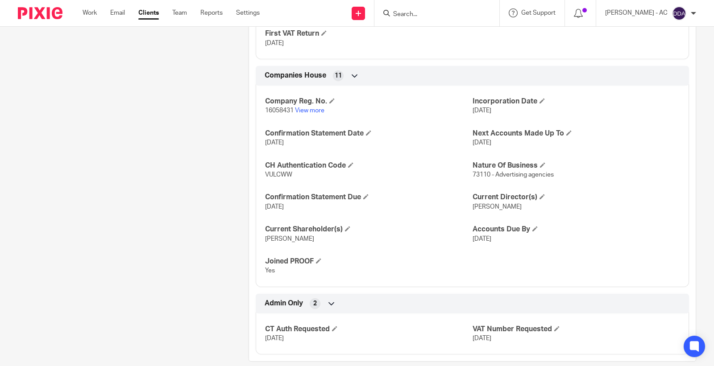
scroll to position [772, 0]
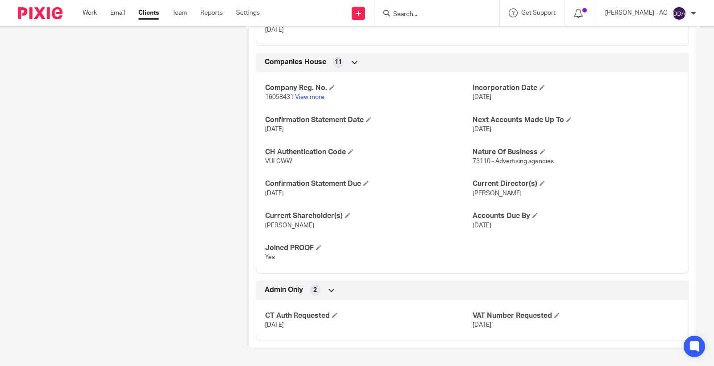
drag, startPoint x: 305, startPoint y: 324, endPoint x: 239, endPoint y: 328, distance: 66.2
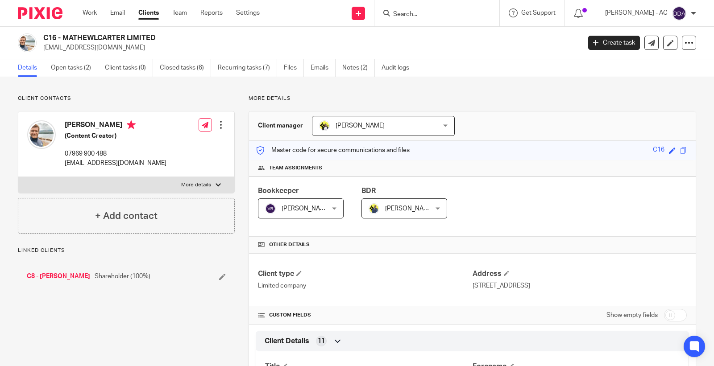
drag, startPoint x: 64, startPoint y: 34, endPoint x: 161, endPoint y: 34, distance: 96.9
click at [161, 34] on h2 "C16 - MATHEWLCARTER LIMITED" at bounding box center [255, 37] width 425 height 9
copy h2 "MATHEWLCARTER LIMITED"
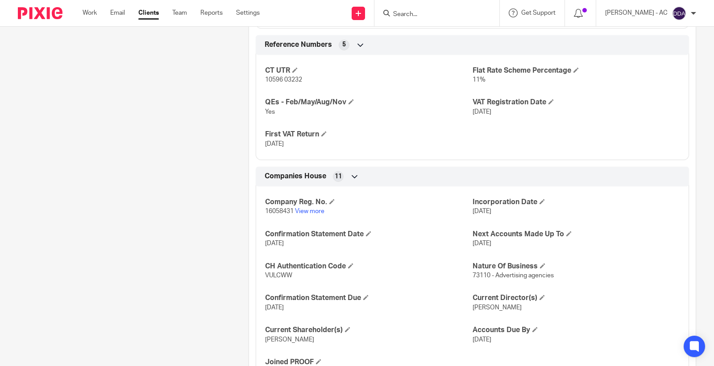
scroll to position [730, 0]
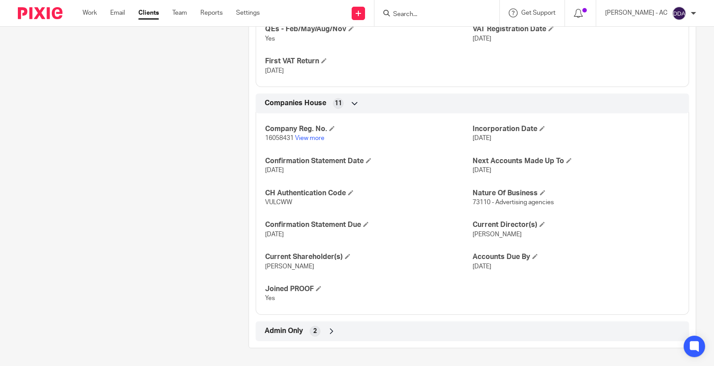
click at [329, 332] on icon at bounding box center [331, 331] width 9 height 9
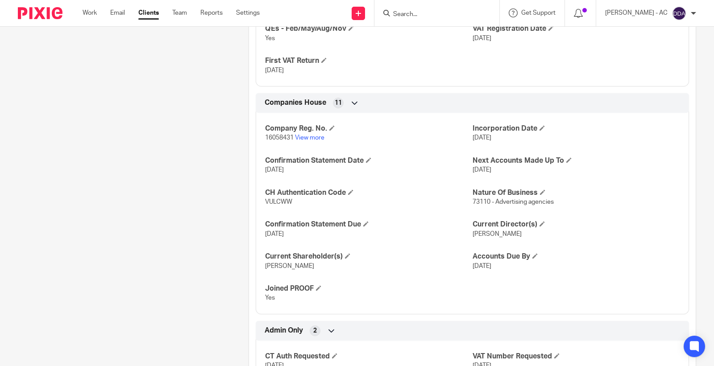
scroll to position [772, 0]
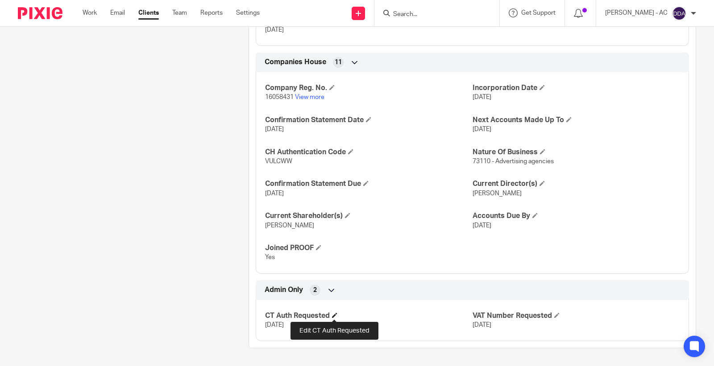
click at [333, 315] on span at bounding box center [334, 315] width 5 height 5
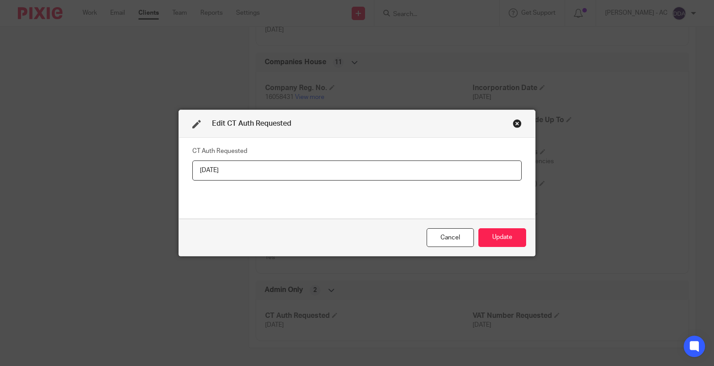
drag, startPoint x: 270, startPoint y: 172, endPoint x: 166, endPoint y: 176, distance: 104.1
click at [173, 172] on div "Edit CT Auth Requested CT Auth Requested 02/09/2025 Cancel Update" at bounding box center [357, 183] width 714 height 366
type input "Yes"
click at [501, 237] on button "Update" at bounding box center [503, 238] width 48 height 19
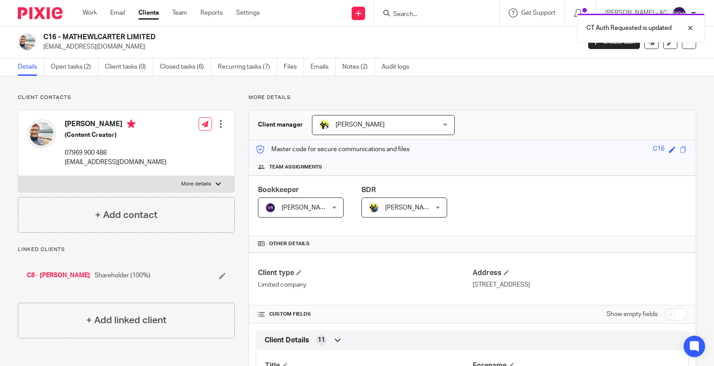
scroll to position [0, 0]
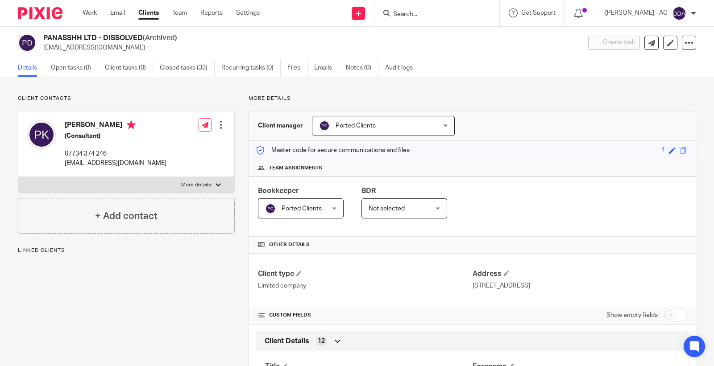
drag, startPoint x: 40, startPoint y: 36, endPoint x: 96, endPoint y: 38, distance: 55.4
click at [96, 38] on div "PANASSHH LTD - DISSOLVED (Archived) [EMAIL_ADDRESS][DOMAIN_NAME]" at bounding box center [296, 42] width 557 height 19
copy h2 "PANASSHH LTD"
